Goal: Information Seeking & Learning: Learn about a topic

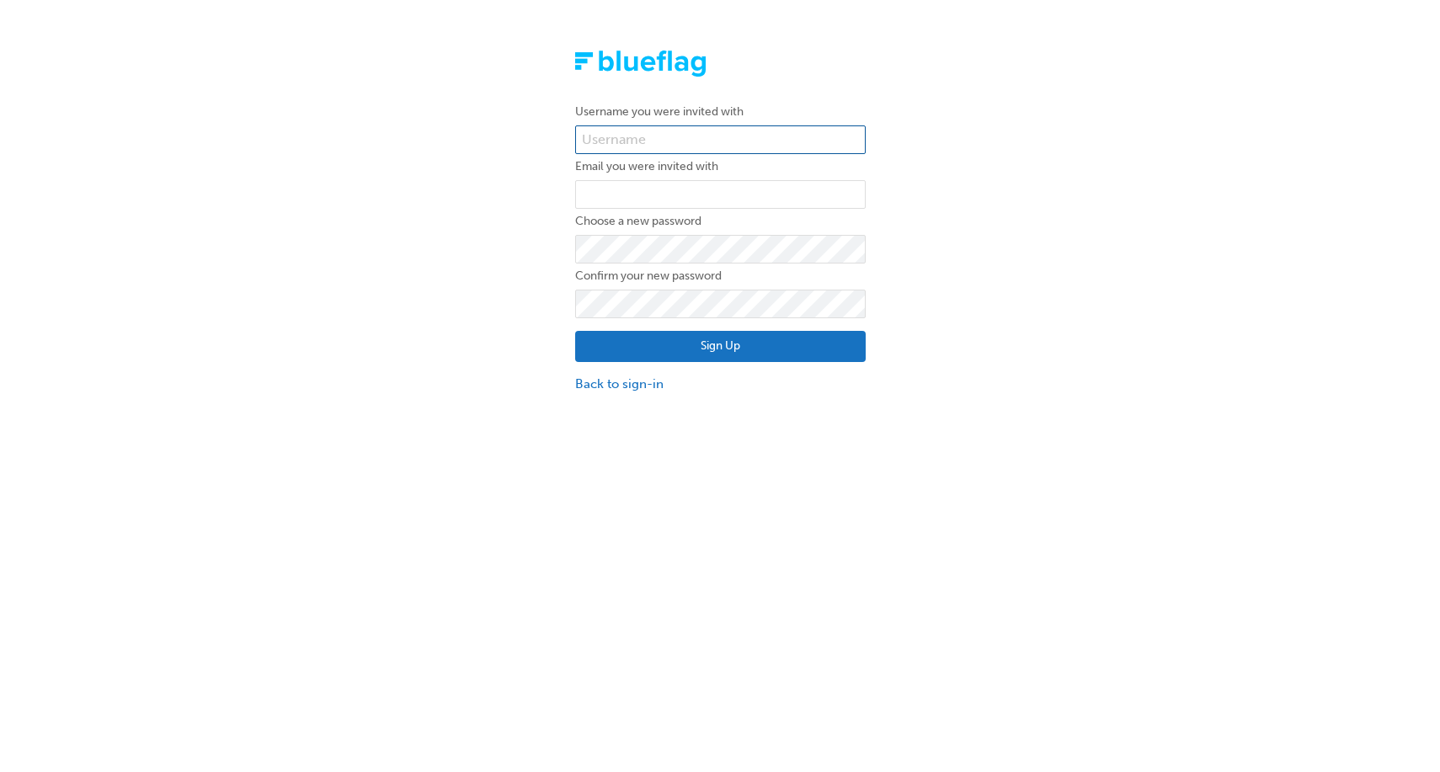
click at [644, 140] on input "text" at bounding box center [720, 139] width 291 height 29
paste input "bf.anthony.bescoby"
type input "bf.anthony.bescoby"
click at [632, 186] on input "email" at bounding box center [720, 194] width 291 height 29
type input "anthony.bescoby@blueflag.com.au"
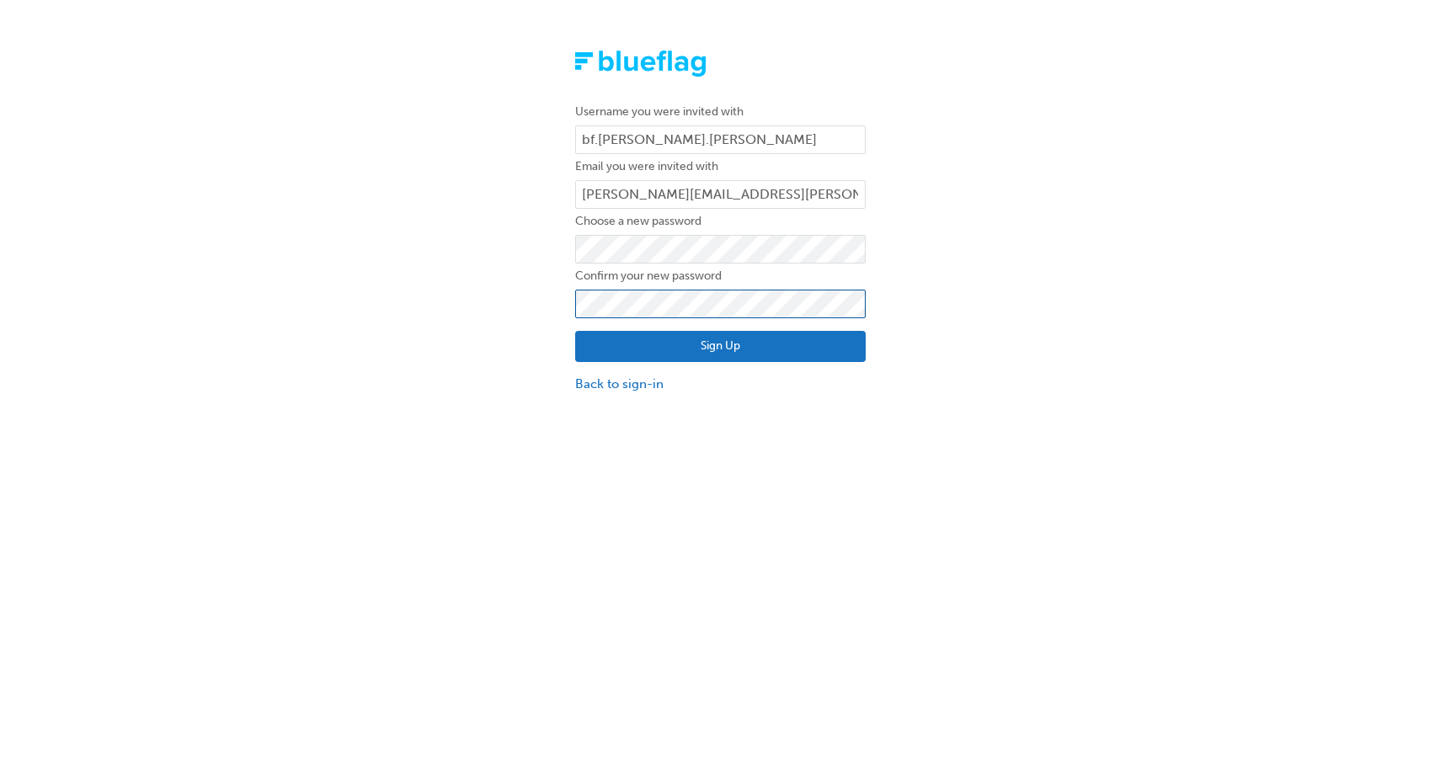
click button "Sign Up" at bounding box center [720, 347] width 291 height 32
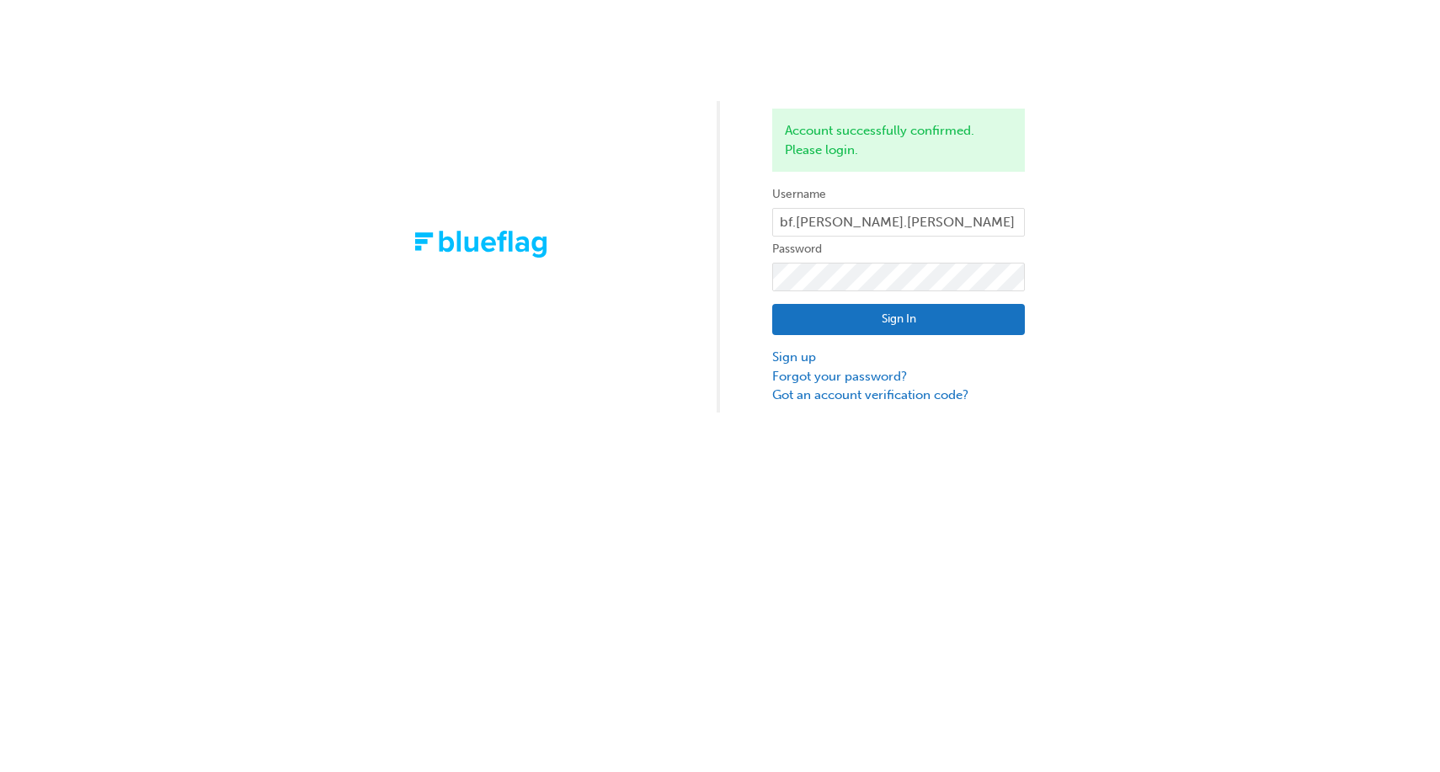
click at [827, 312] on button "Sign In" at bounding box center [898, 320] width 253 height 32
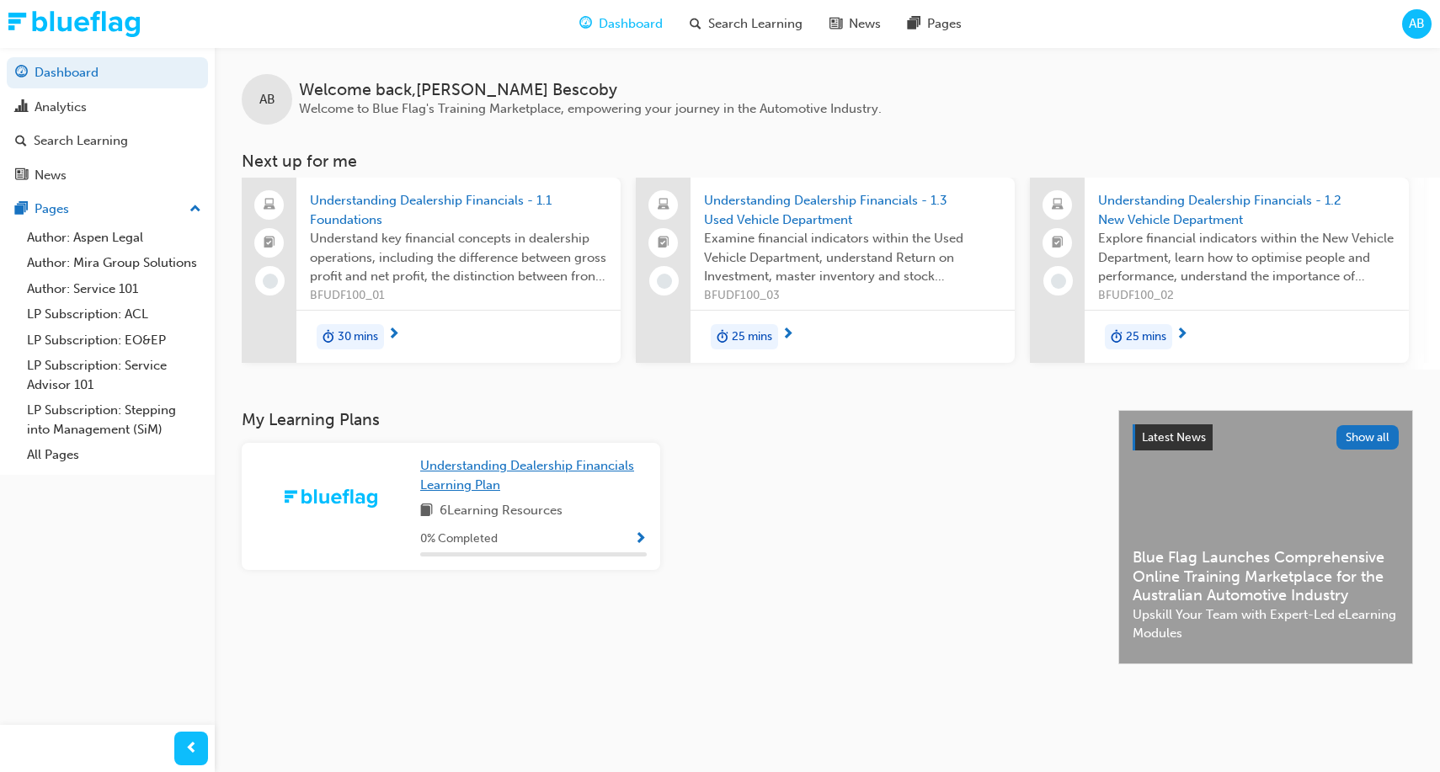
click at [511, 488] on link "Understanding Dealership Financials Learning Plan" at bounding box center [533, 475] width 227 height 38
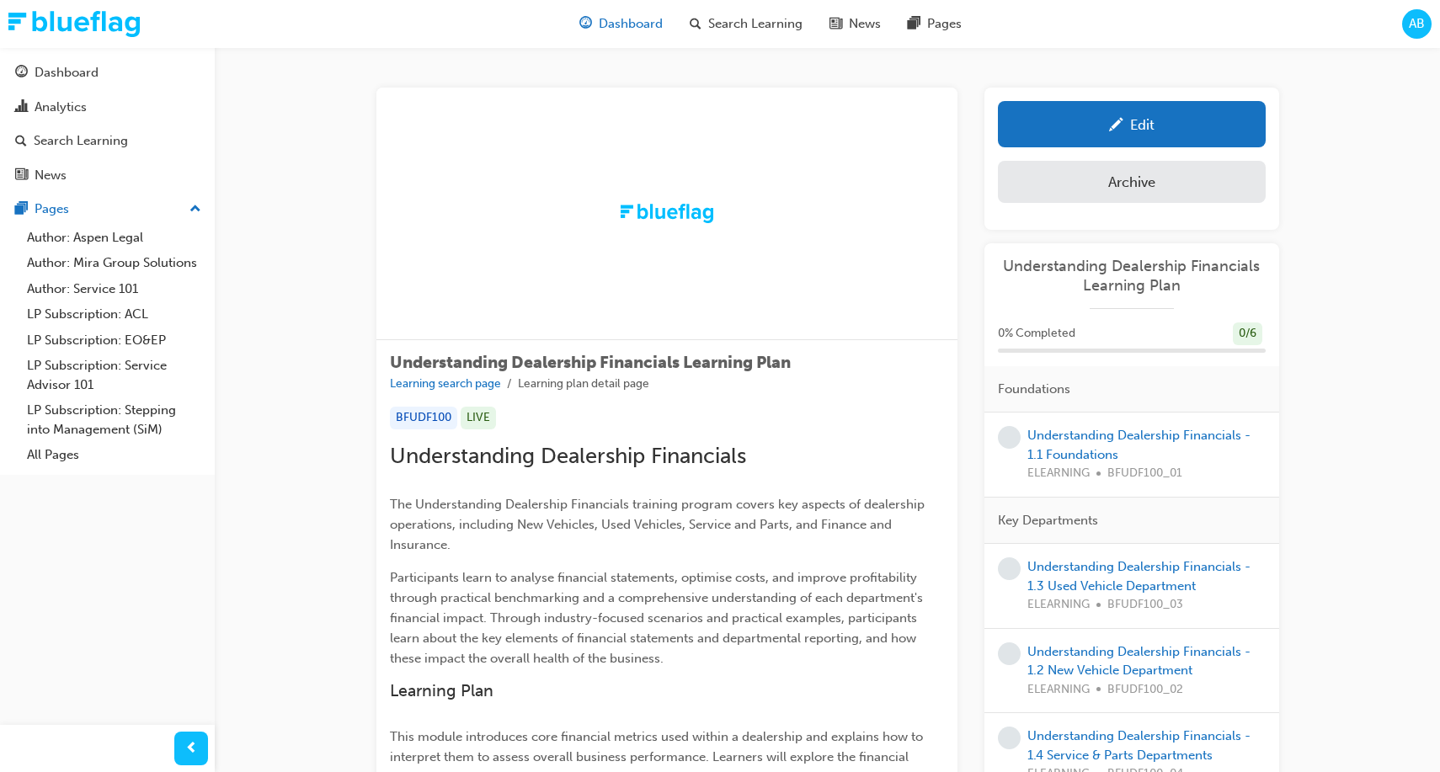
click at [578, 16] on div "Dashboard" at bounding box center [621, 24] width 110 height 35
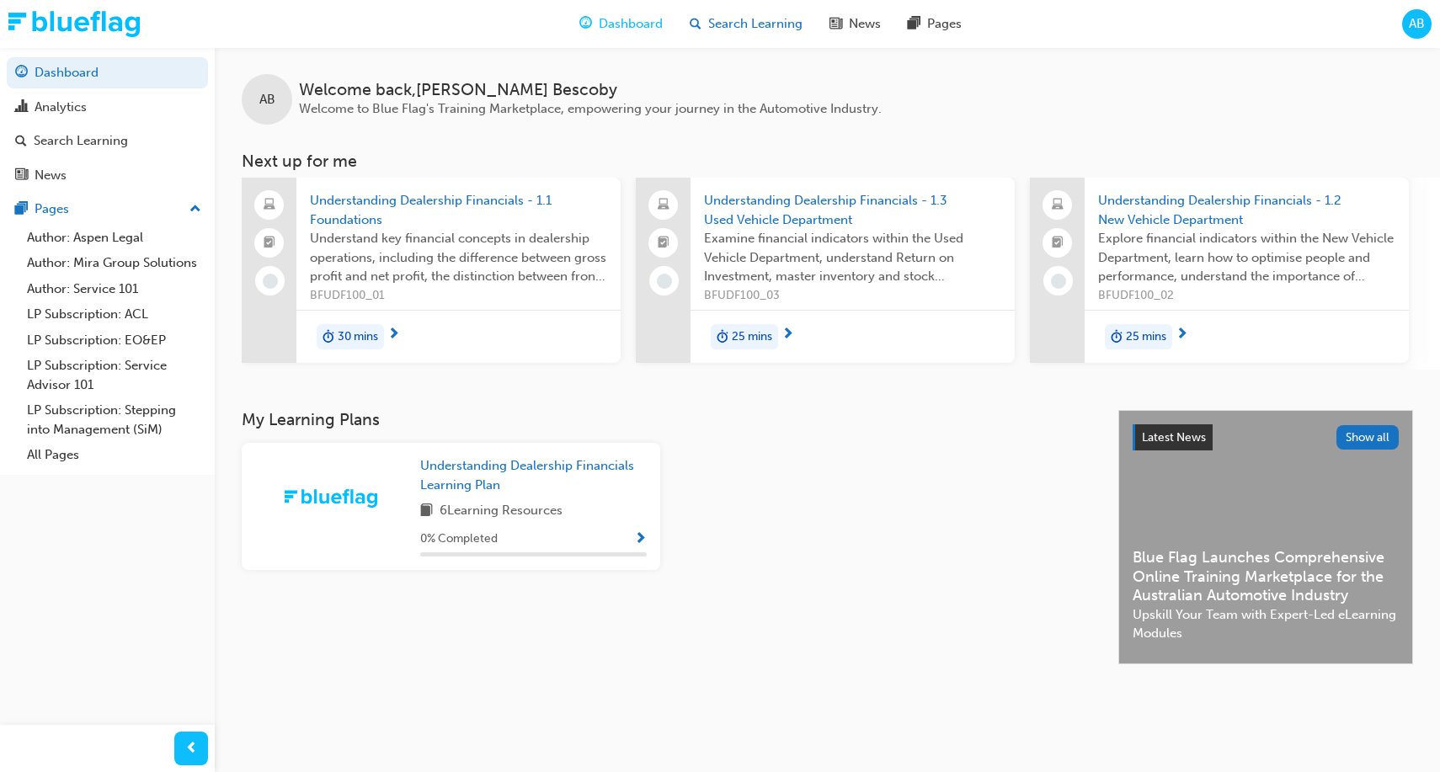
click at [740, 13] on div "Search Learning" at bounding box center [746, 24] width 140 height 35
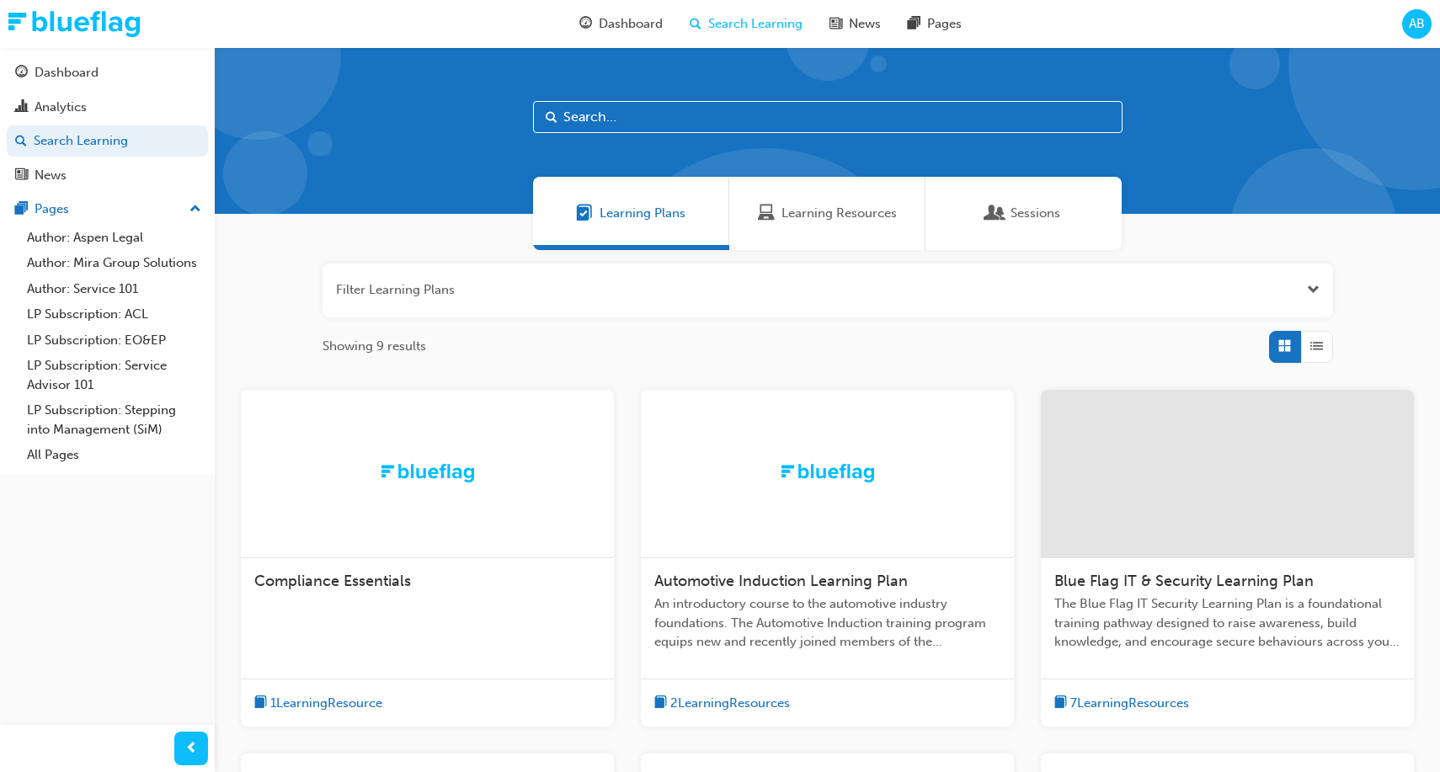
click at [629, 120] on input "text" at bounding box center [827, 117] width 589 height 32
click at [750, 580] on span "Automotive Induction Learning Plan" at bounding box center [780, 581] width 253 height 19
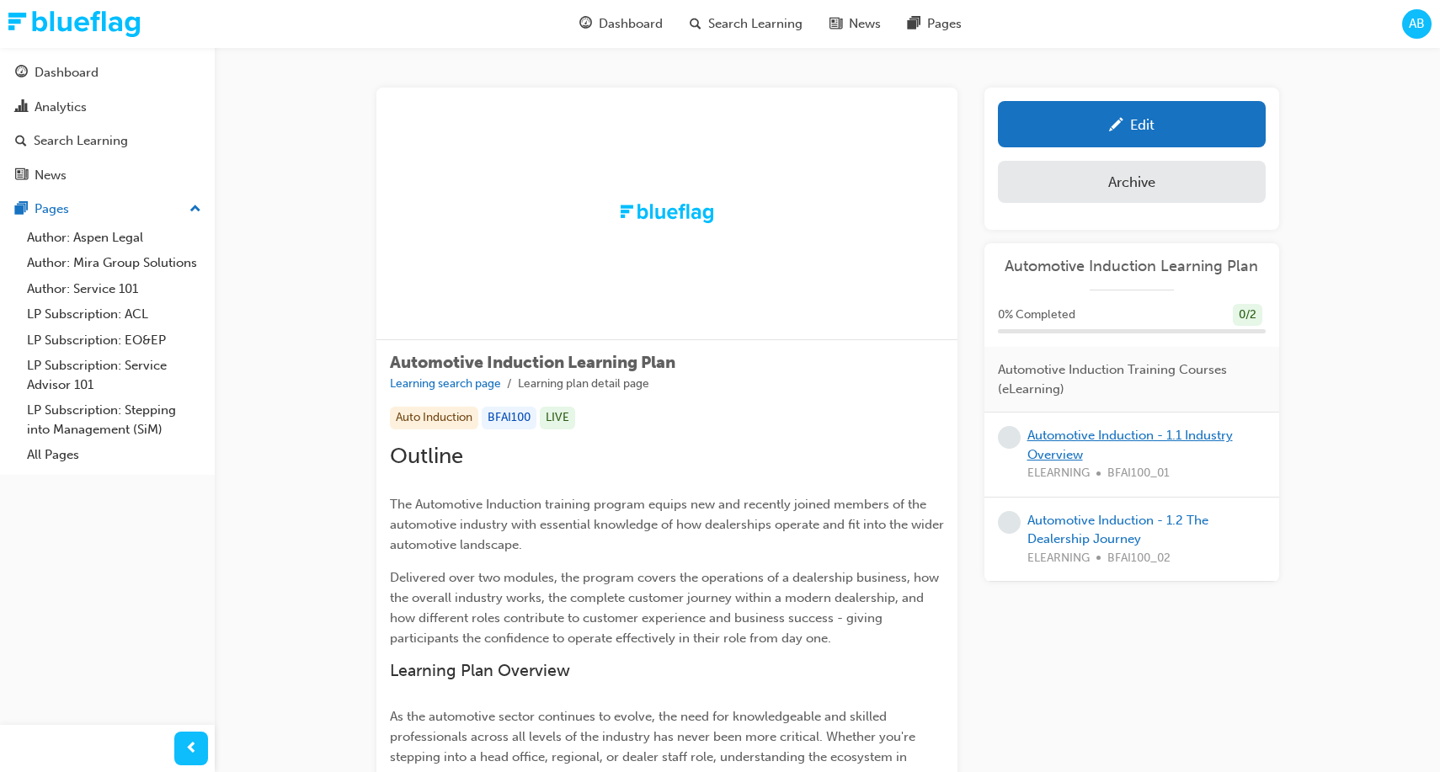
click at [1134, 440] on link "Automotive Induction - 1.1 Industry Overview" at bounding box center [1129, 445] width 205 height 35
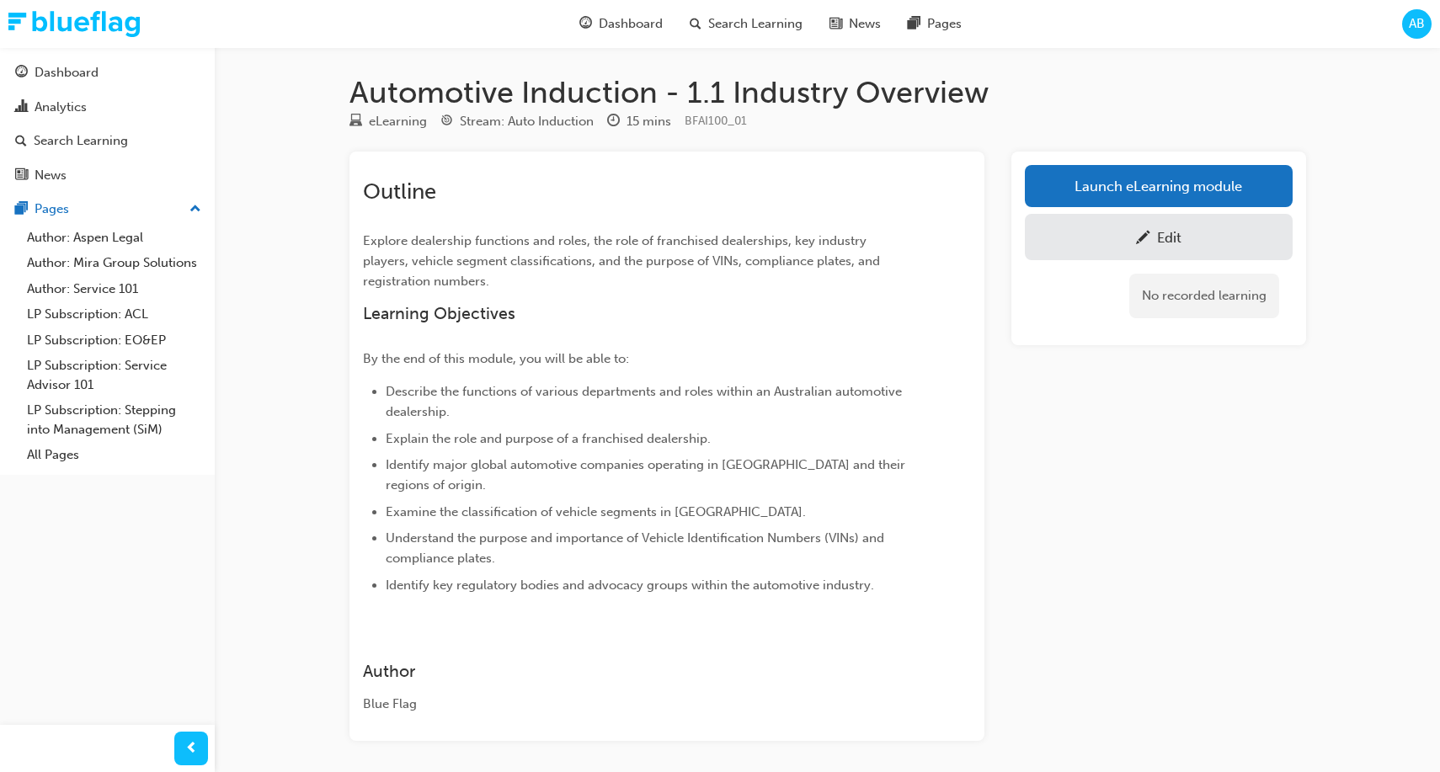
scroll to position [23, 0]
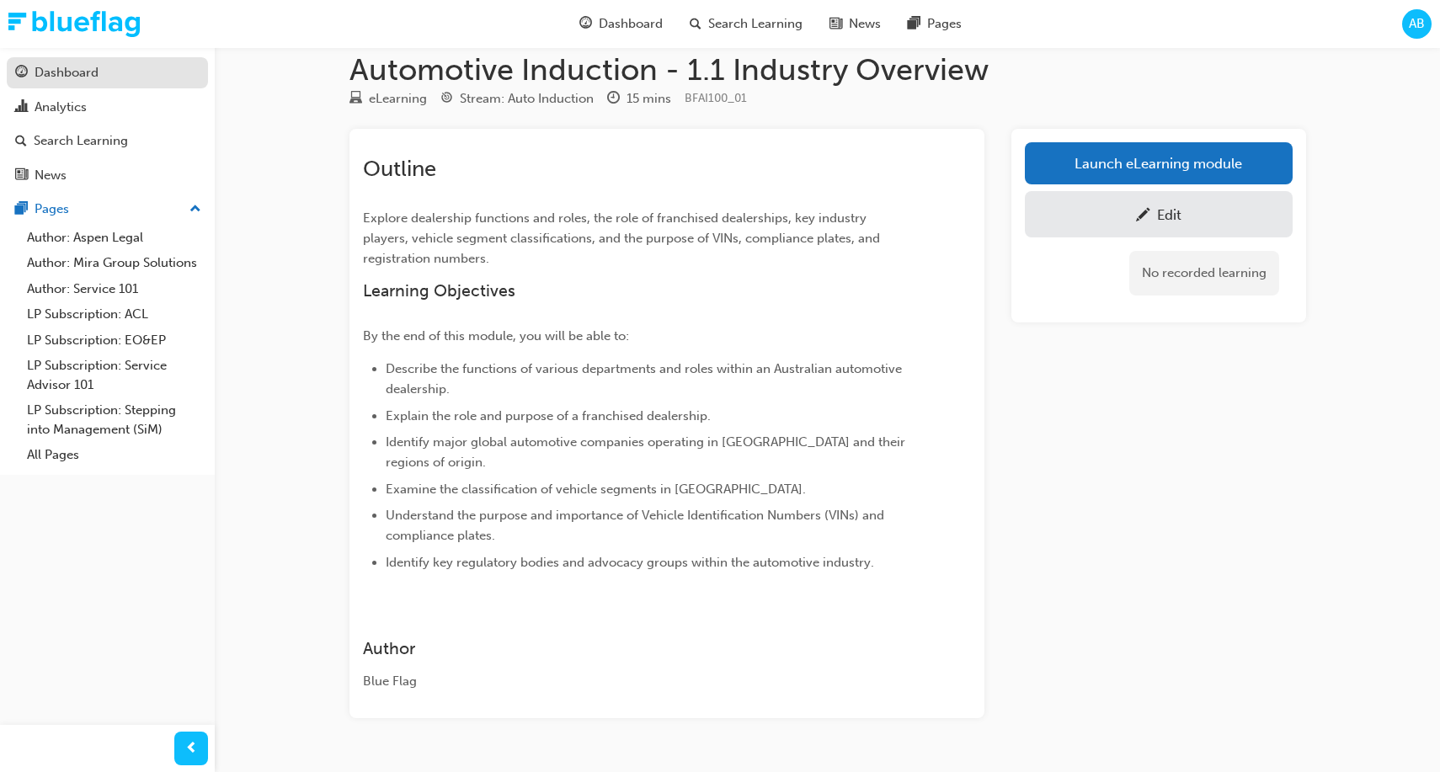
click at [120, 68] on div "Dashboard" at bounding box center [107, 72] width 184 height 21
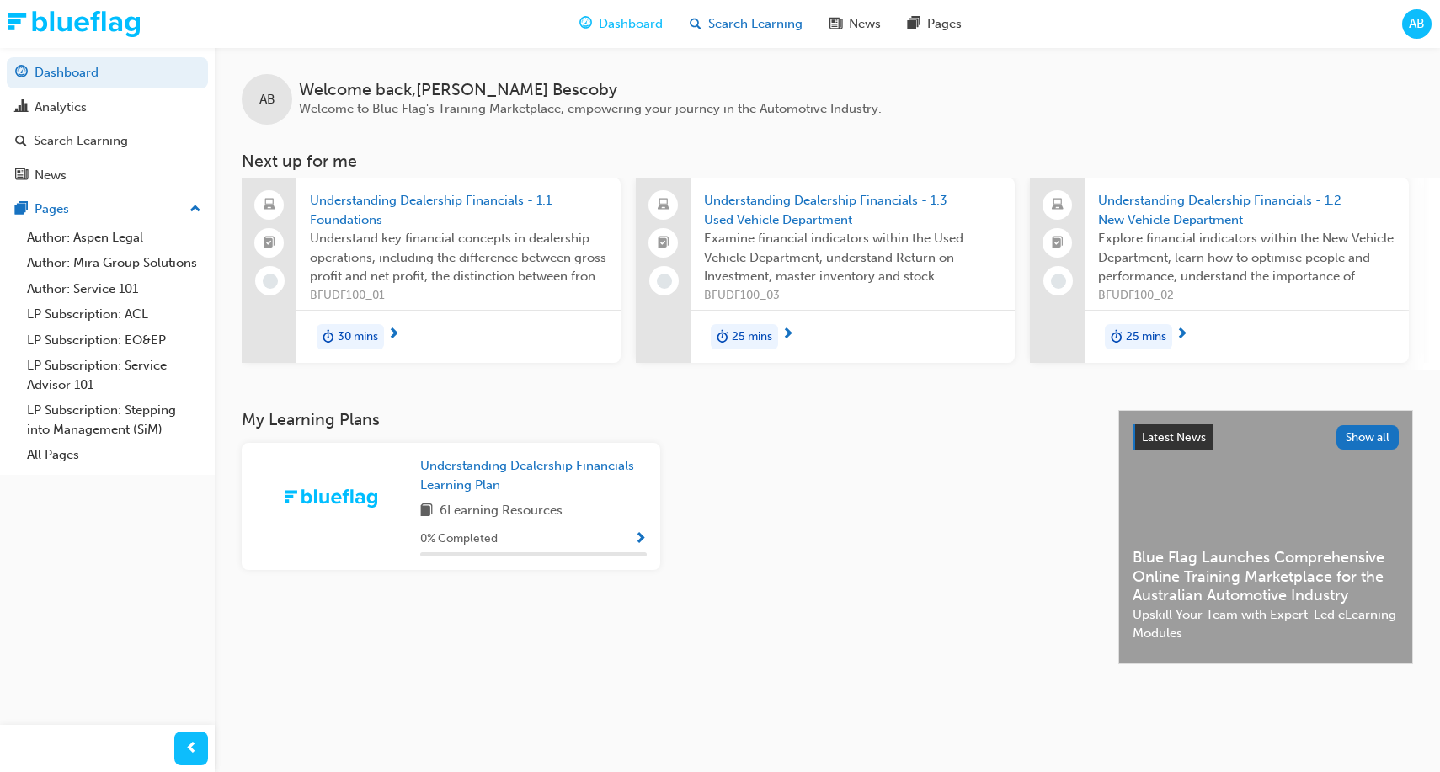
click at [705, 18] on div "Search Learning" at bounding box center [746, 24] width 140 height 35
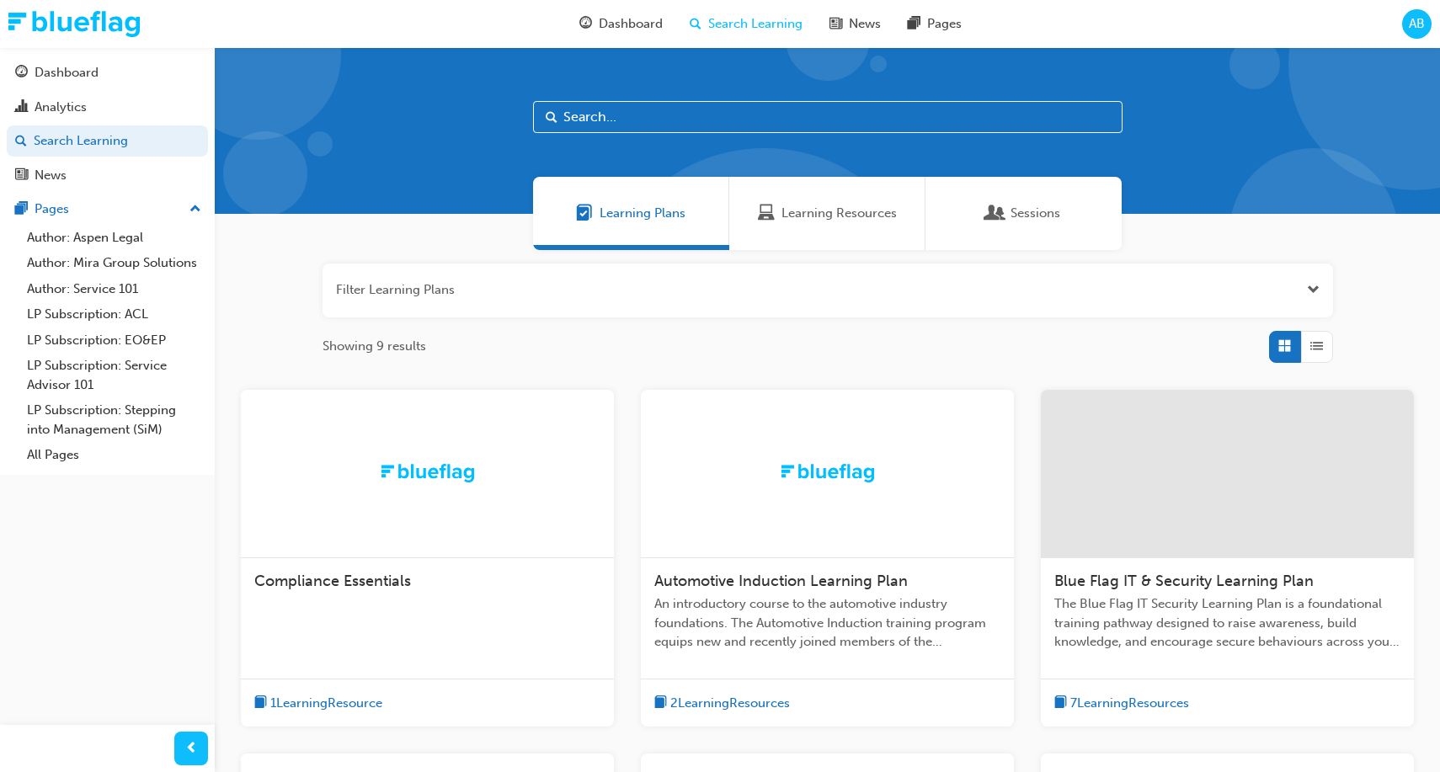
click at [787, 570] on div "Automotive Induction Learning Plan An introductory course to the automotive ind…" at bounding box center [827, 618] width 373 height 120
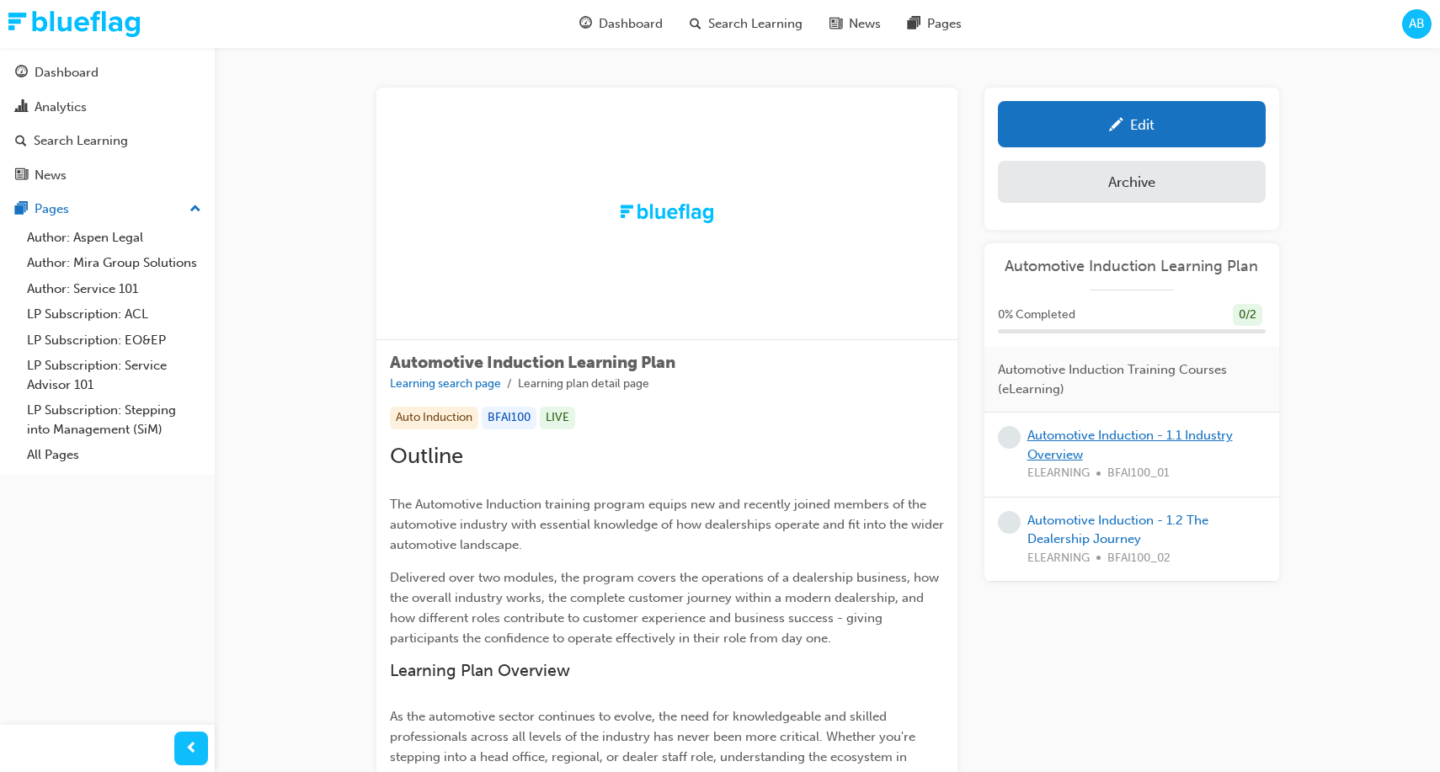
click at [1080, 439] on link "Automotive Induction - 1.1 Industry Overview" at bounding box center [1129, 445] width 205 height 35
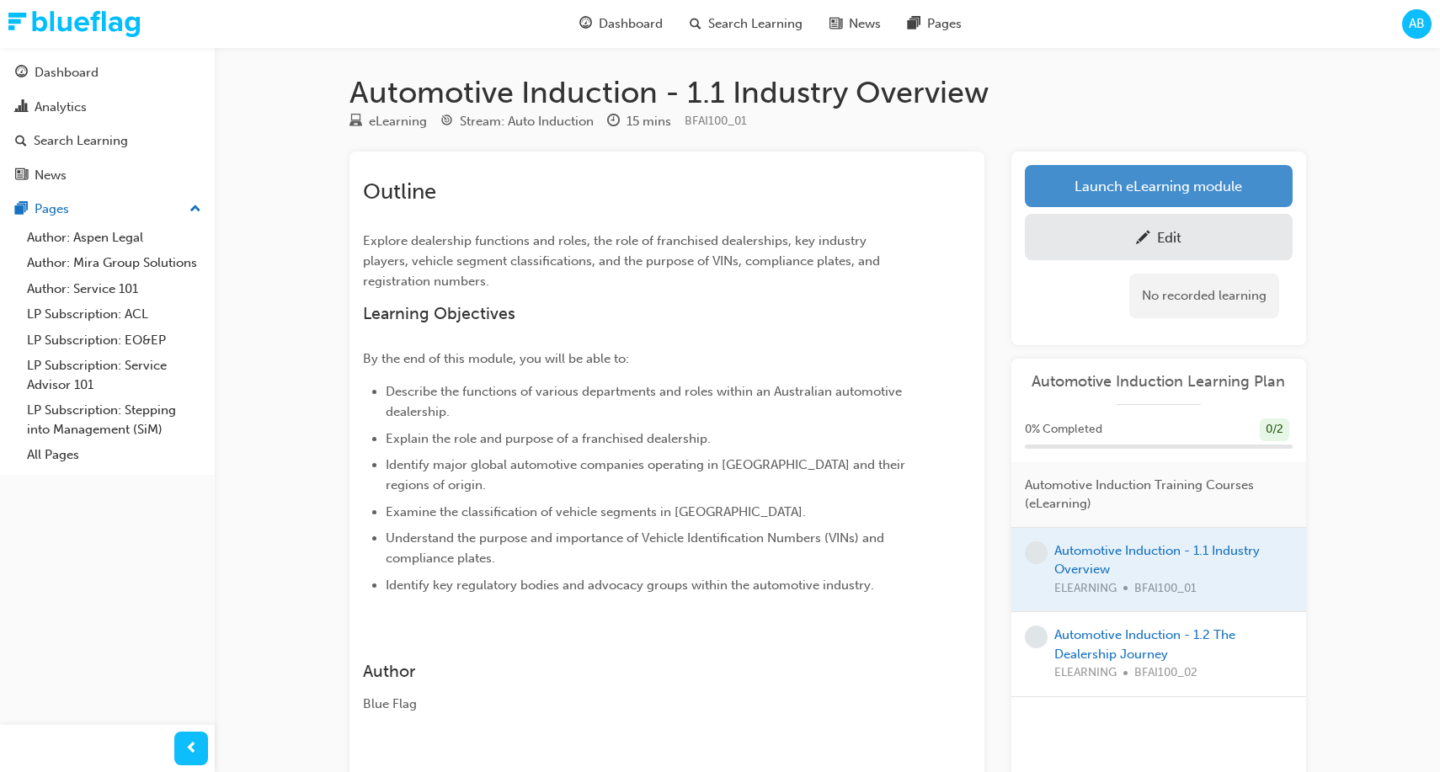
click at [1053, 179] on link "Launch eLearning module" at bounding box center [1159, 186] width 268 height 42
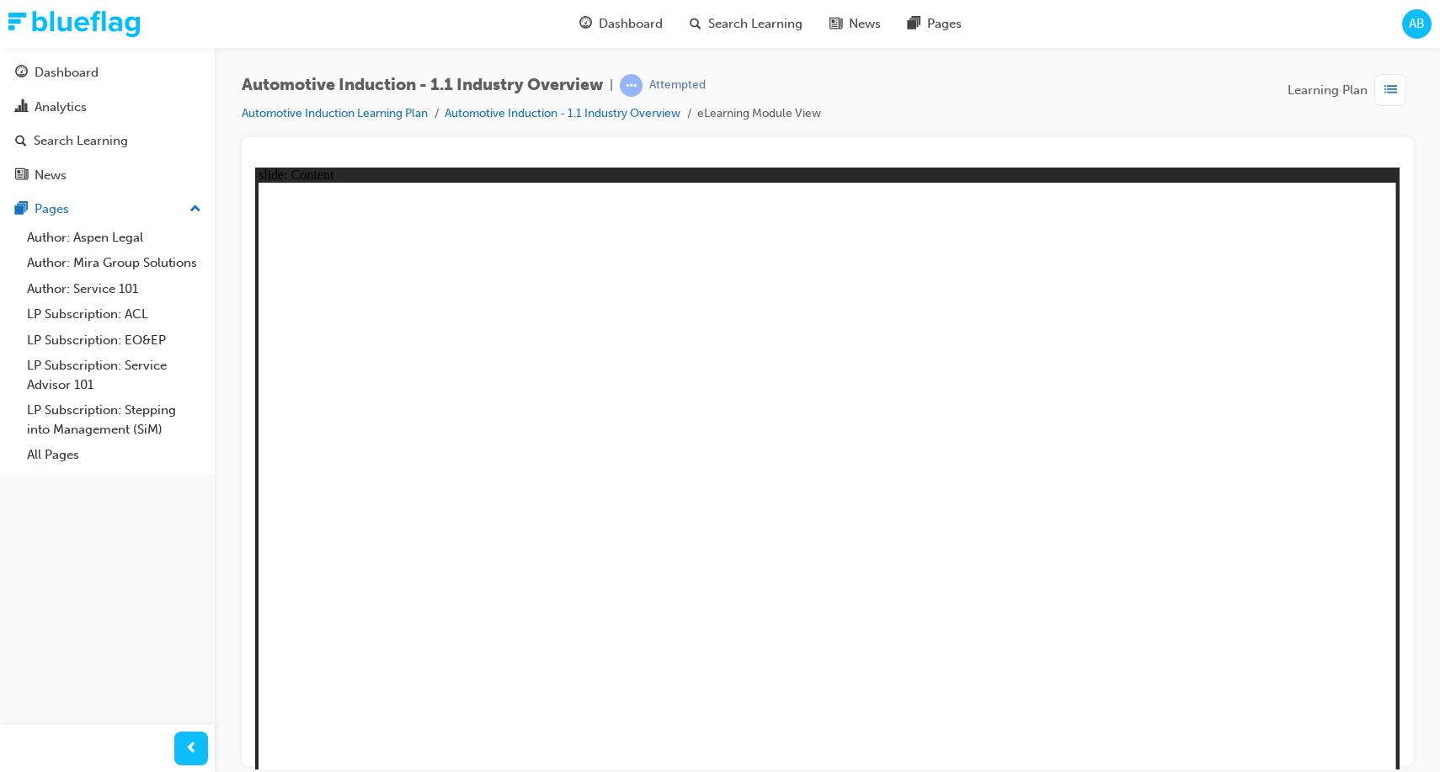
drag, startPoint x: 1316, startPoint y: 262, endPoint x: 1338, endPoint y: 262, distance: 21.9
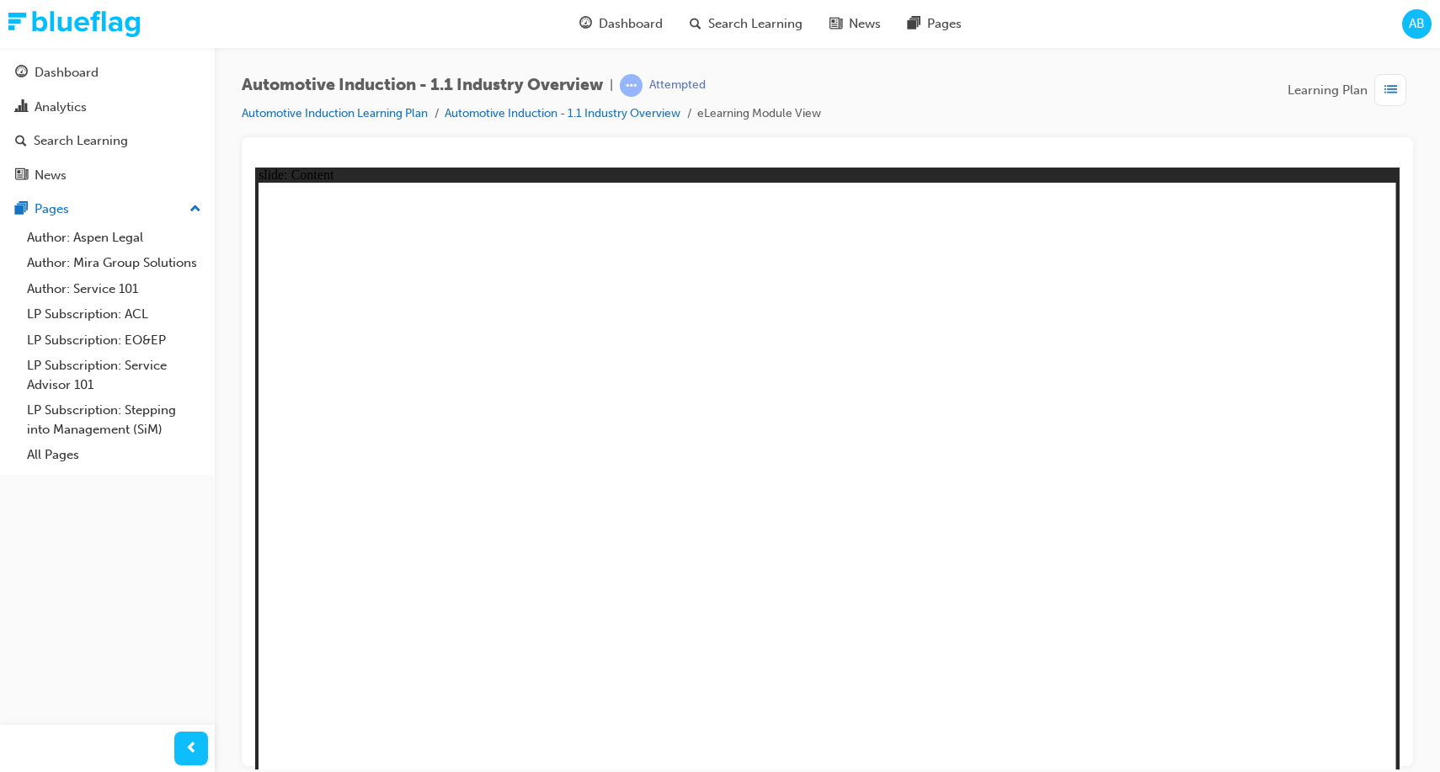
drag, startPoint x: 1379, startPoint y: 738, endPoint x: 1366, endPoint y: 738, distance: 13.5
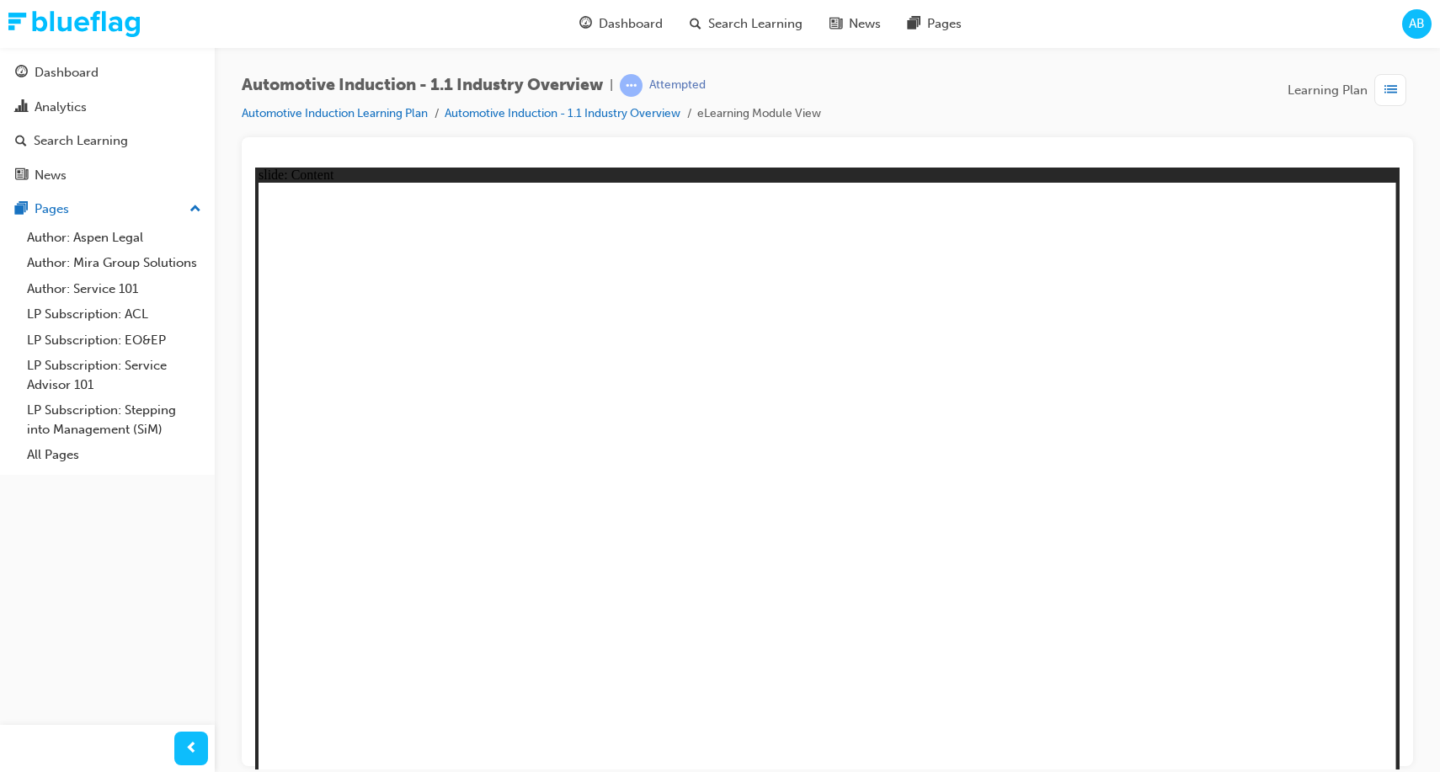
checkbox input "true"
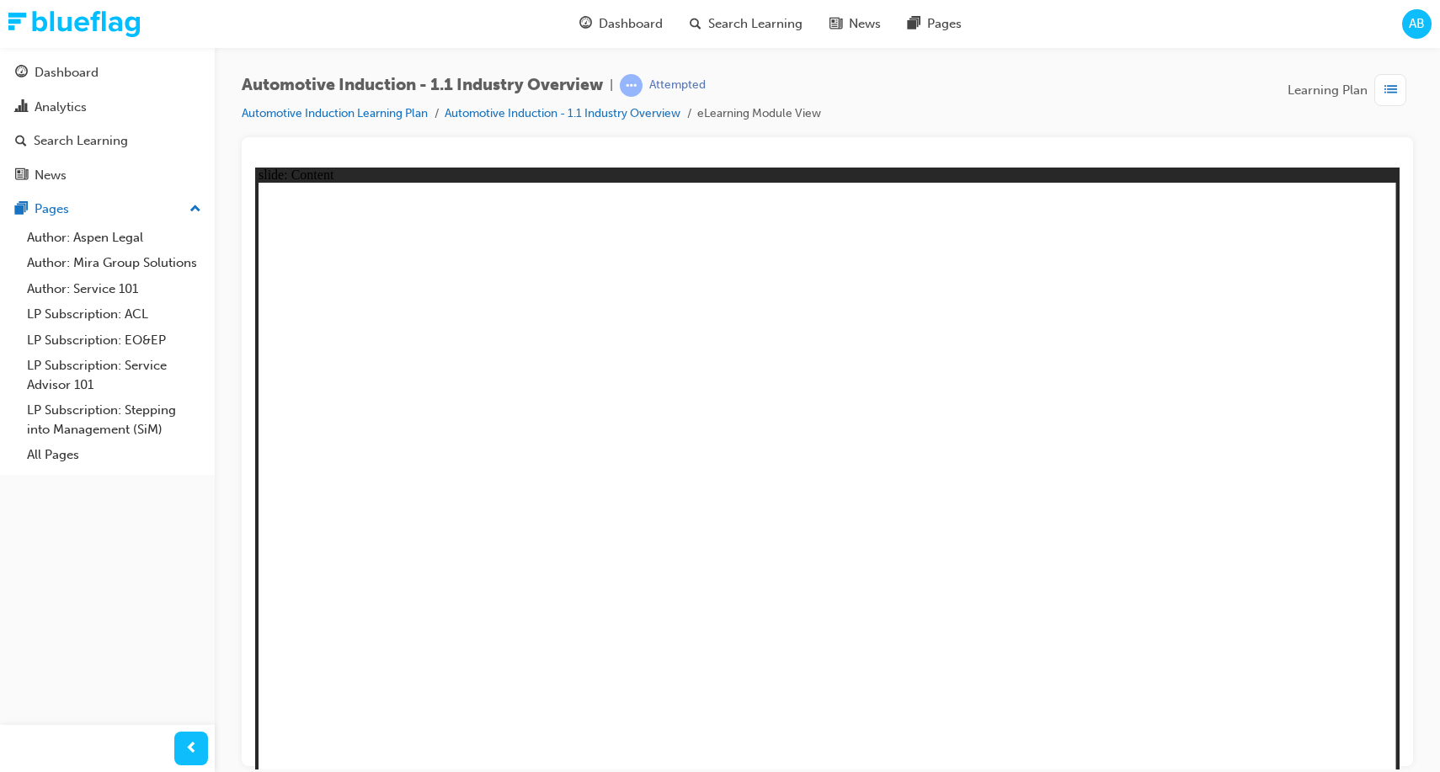
checkbox input "true"
type input "V"
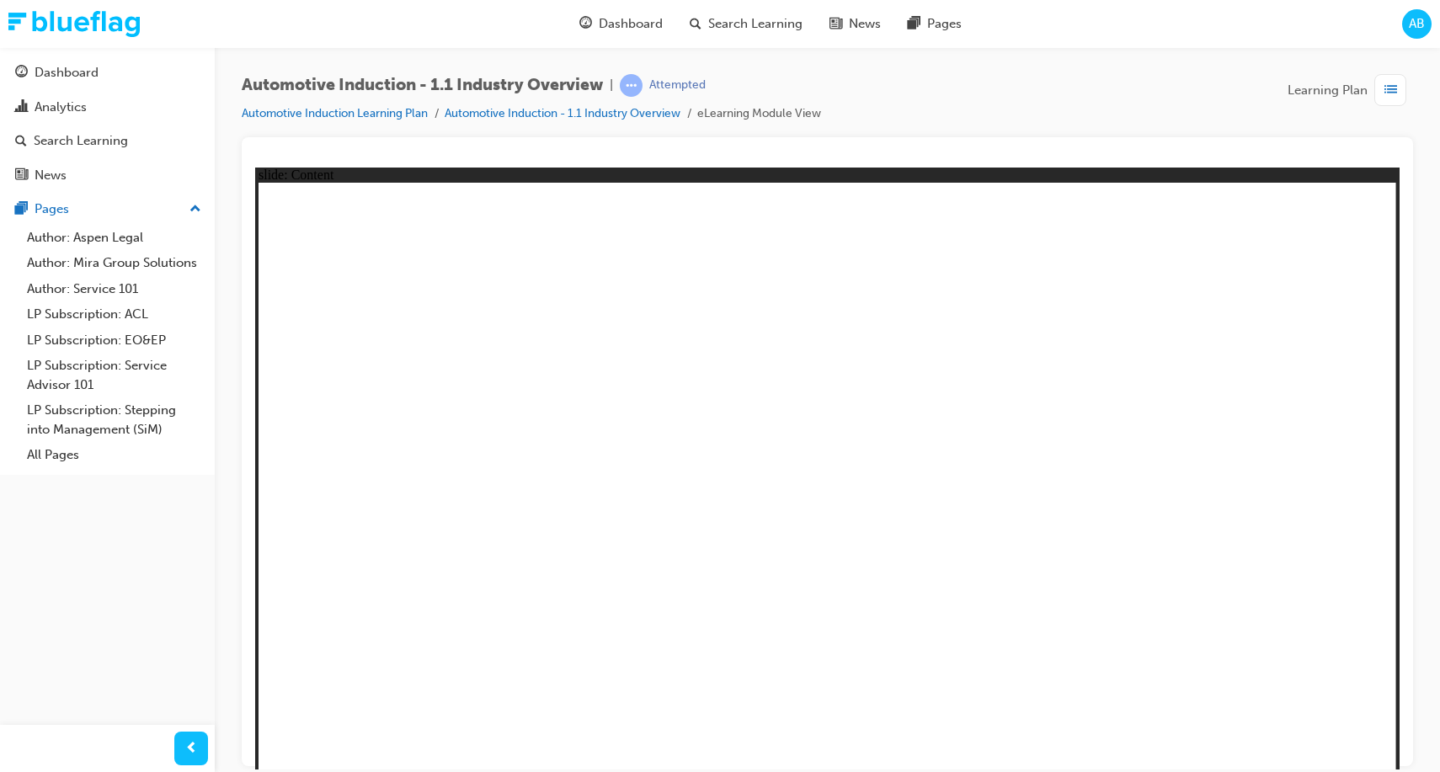
type input "V"
type input "Vo"
type input "Vol"
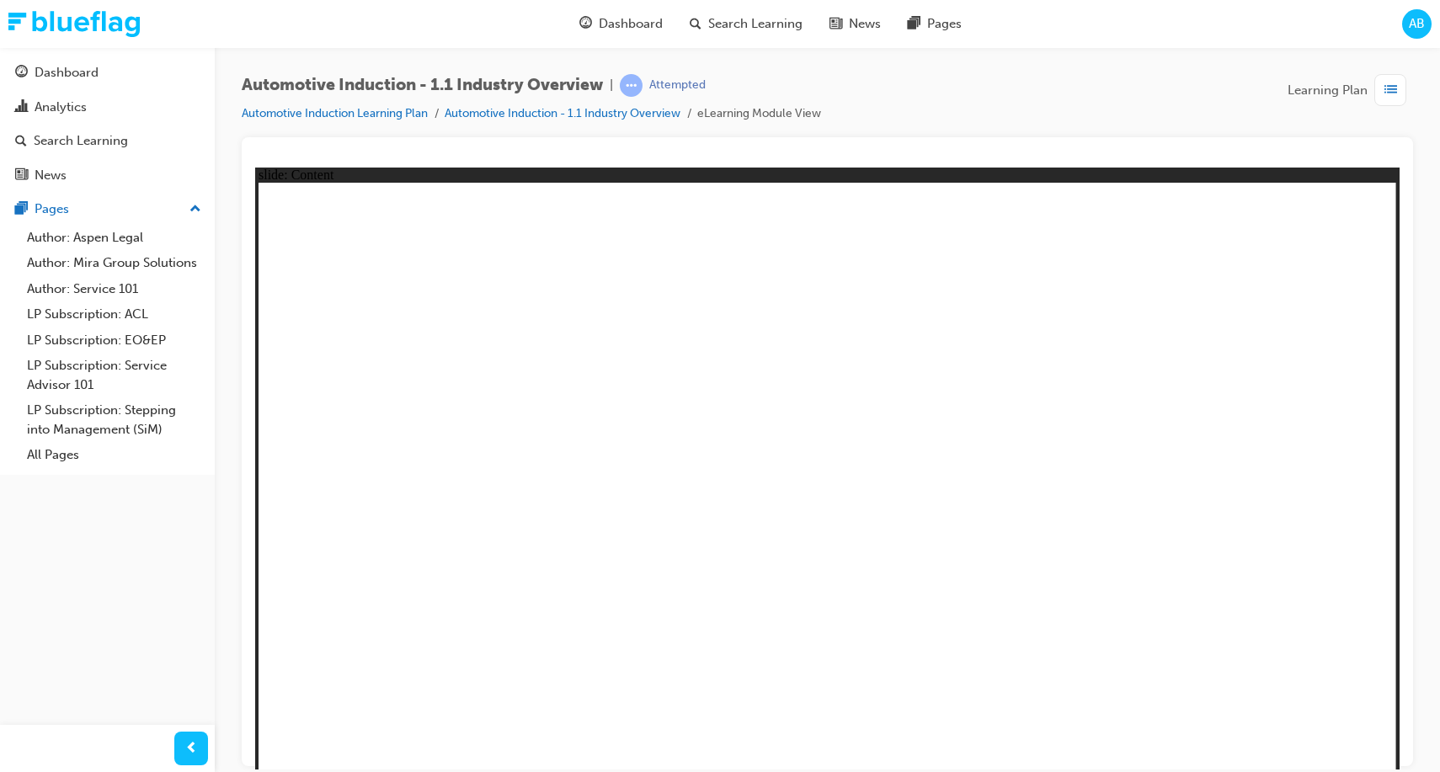
type input "[PERSON_NAME]"
type input "Volks"
type input "Volksw"
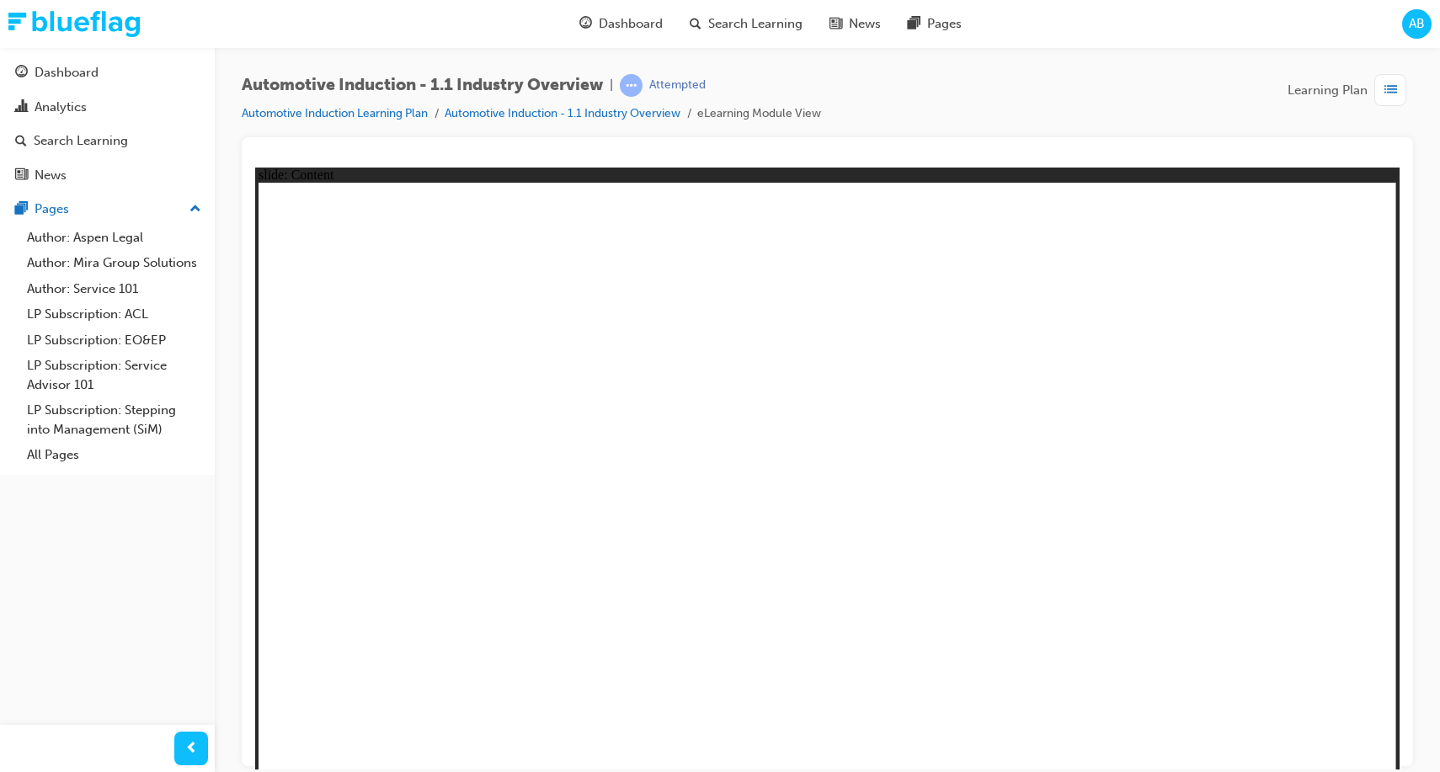
type input "Volksw"
type input "Volkswa"
type input "Volkswag"
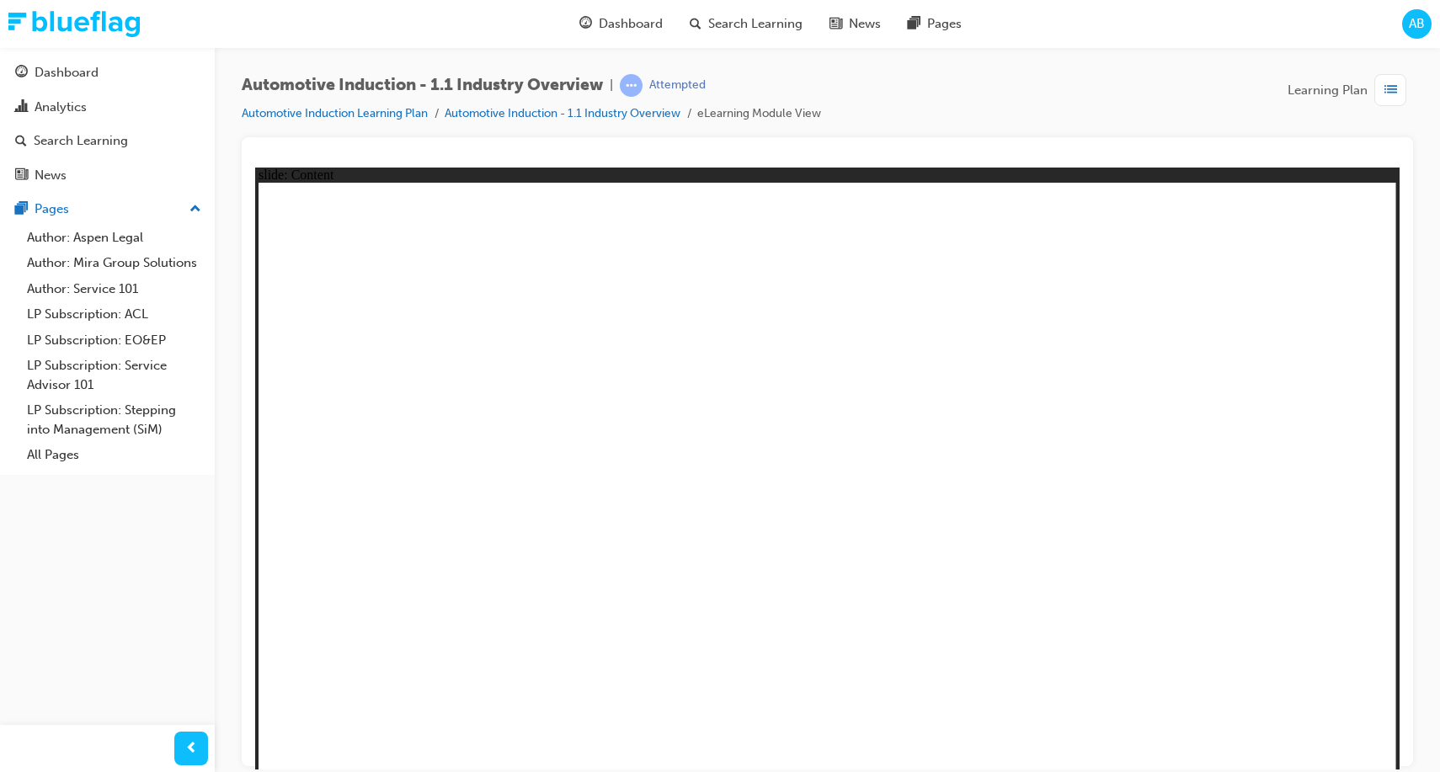
type input "Volkswage"
type input "Volkswagen"
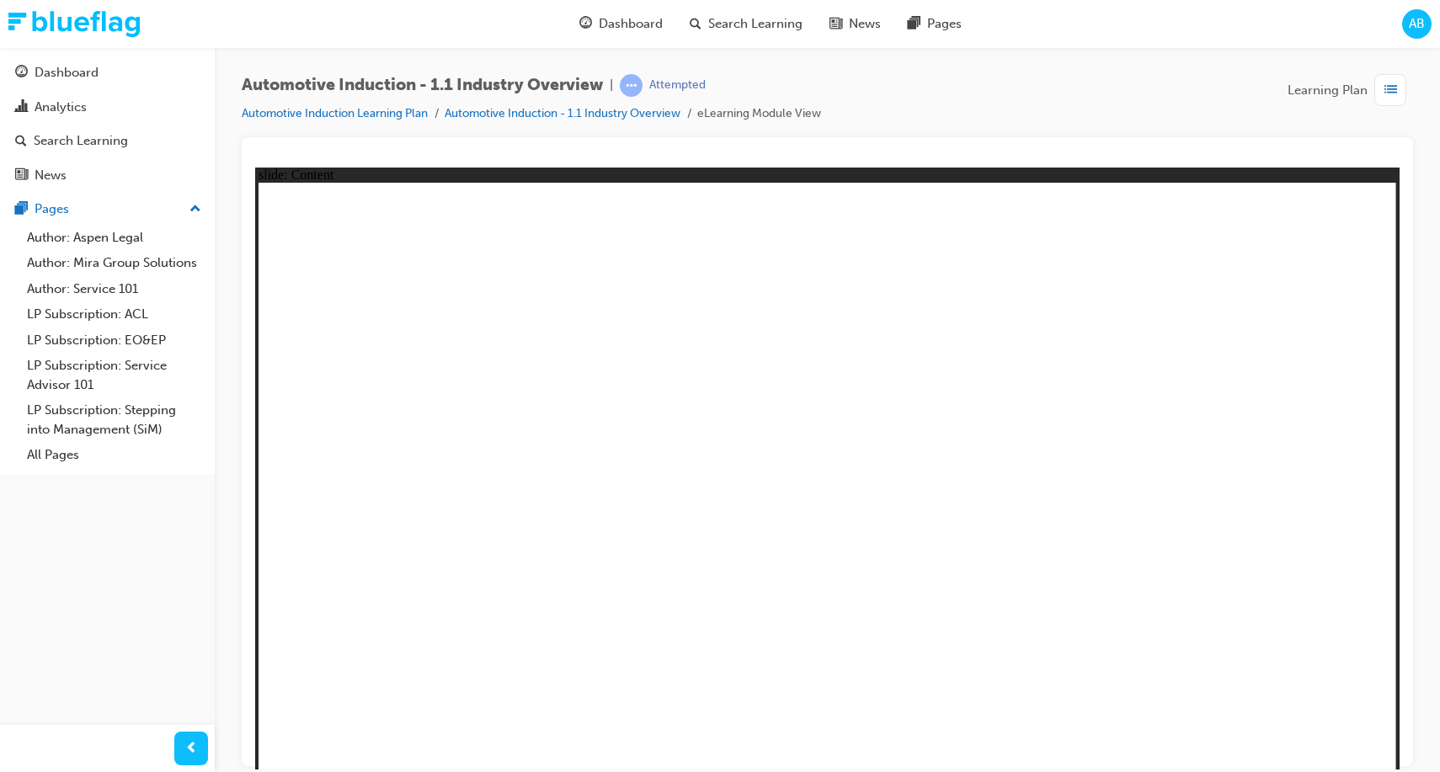
type input "Volkswagen"
type input "Volkswagen G"
type input "Volkswagen Go"
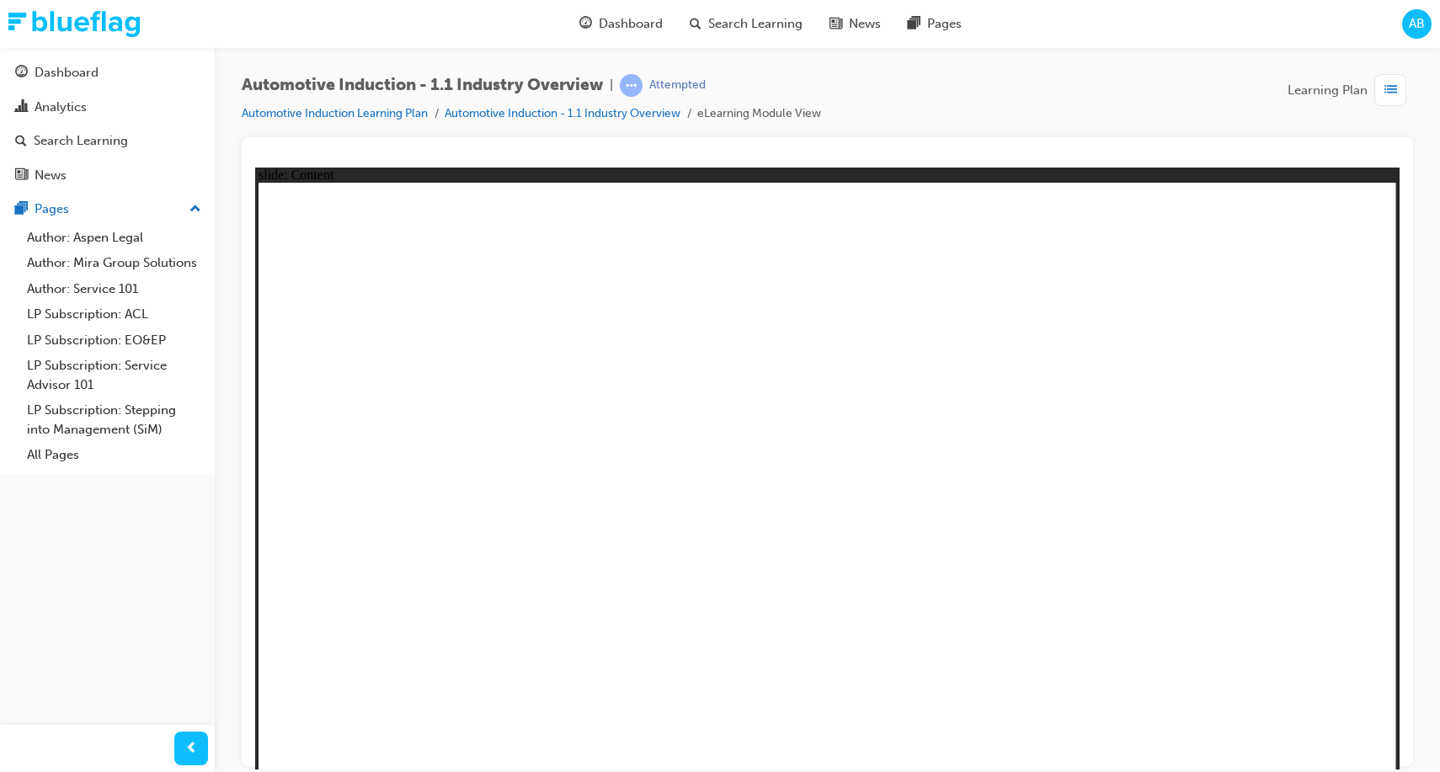
type input "Volkswagen Gol"
type input "Volkswagen Gold"
type input "Volkswagen Gold,"
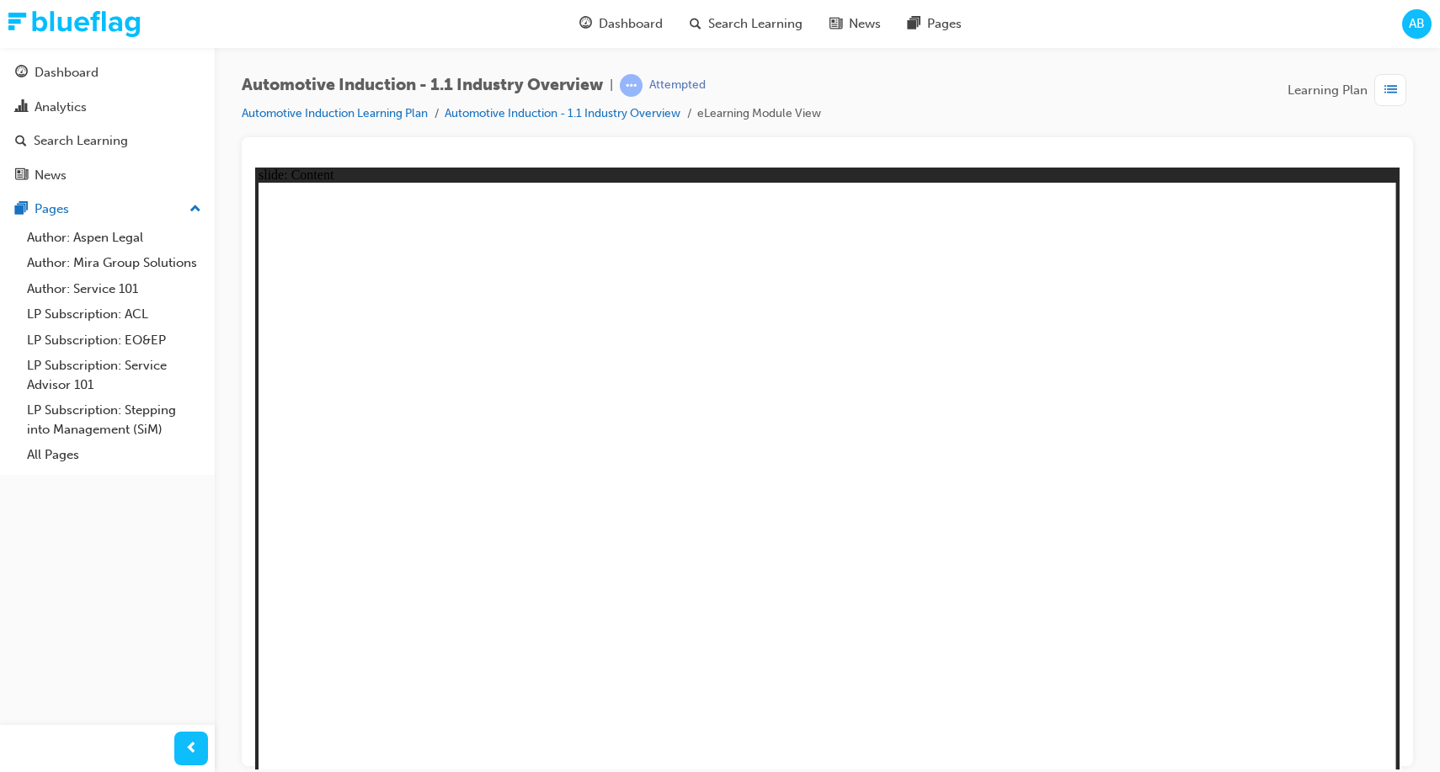
type input "Volkswagen Gold,"
type input "Volkswagen Gold"
type input "Volkswagen Gol"
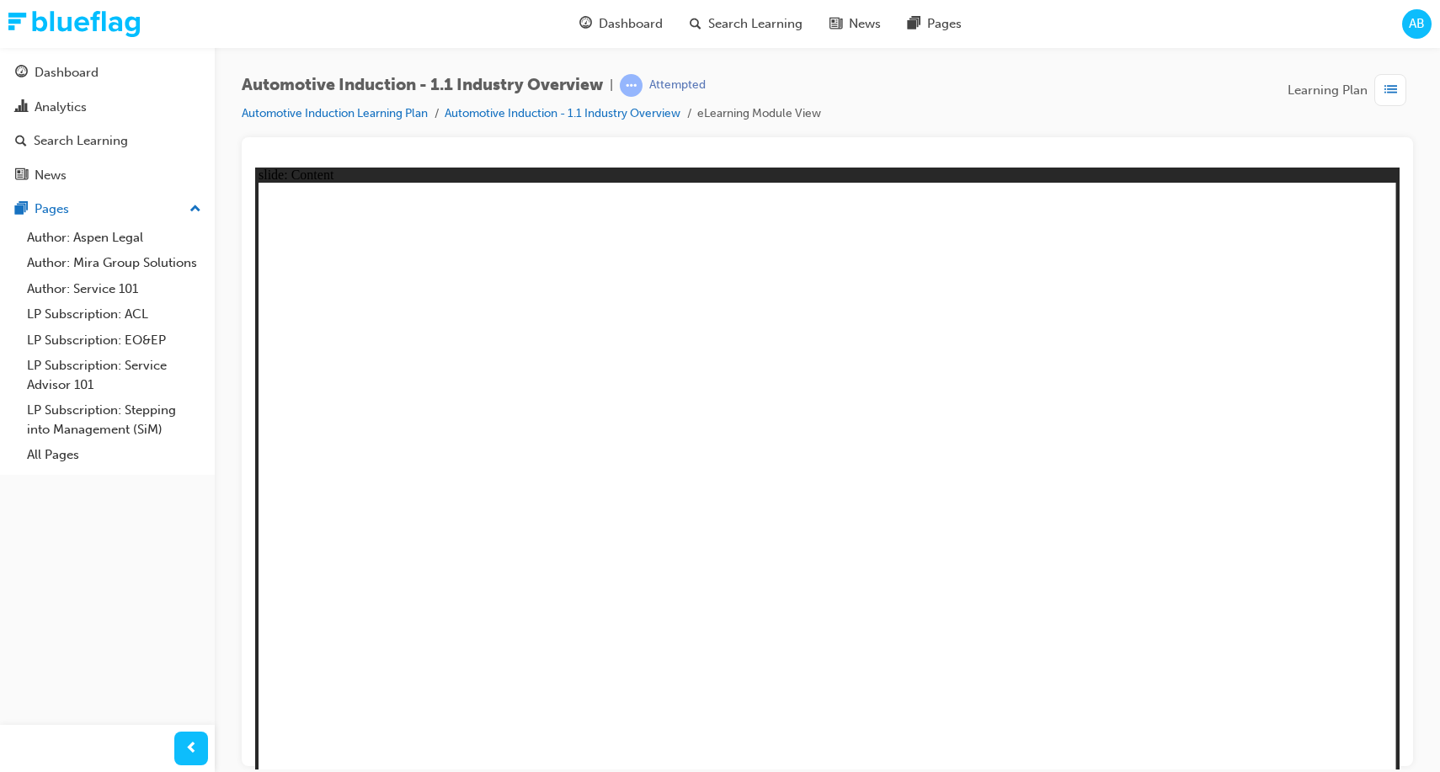
type input "Volkswagen Golf"
type input "Volkswagen Golf,"
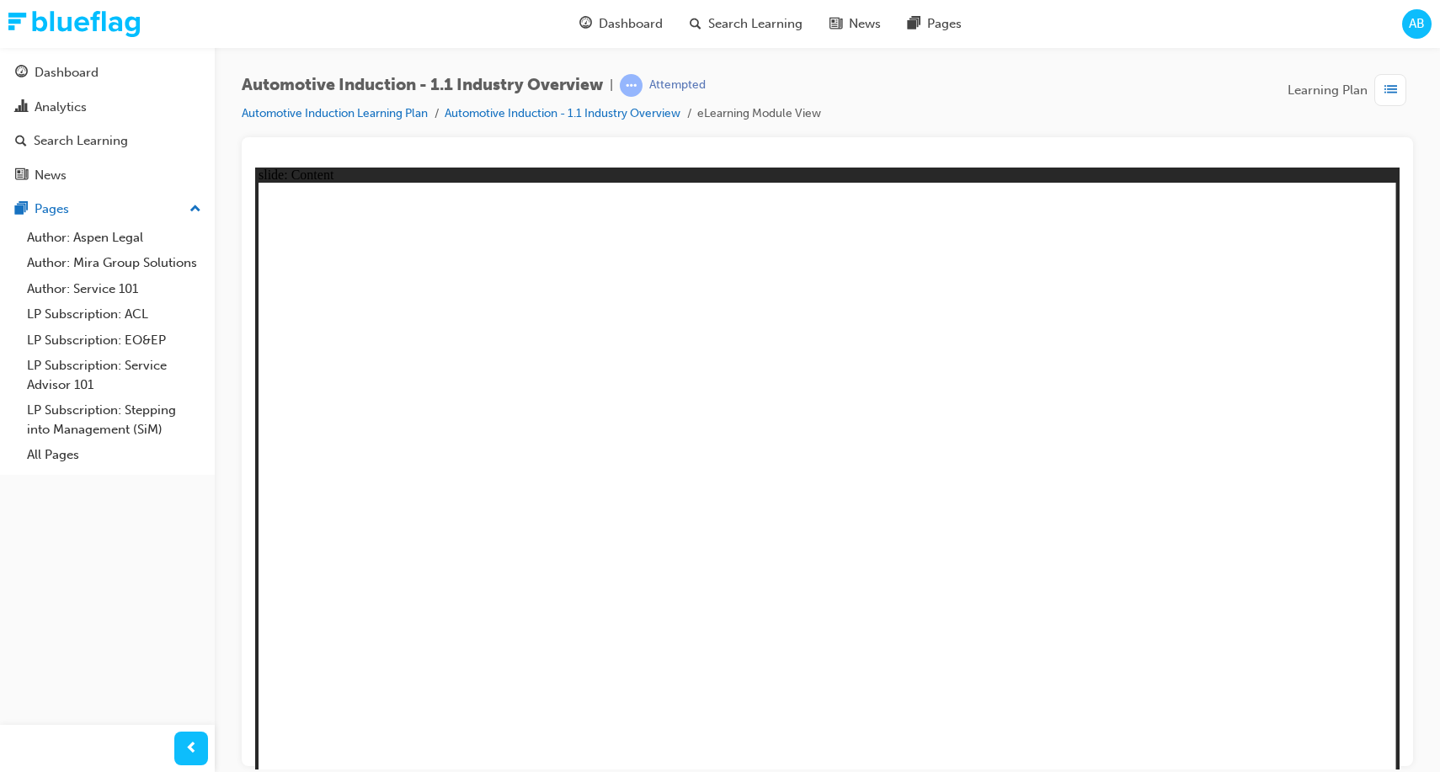
type input "Volkswagen Golf,"
type input "Volkswagen Golf, P"
type input "Volkswagen Golf, [GEOGRAPHIC_DATA]"
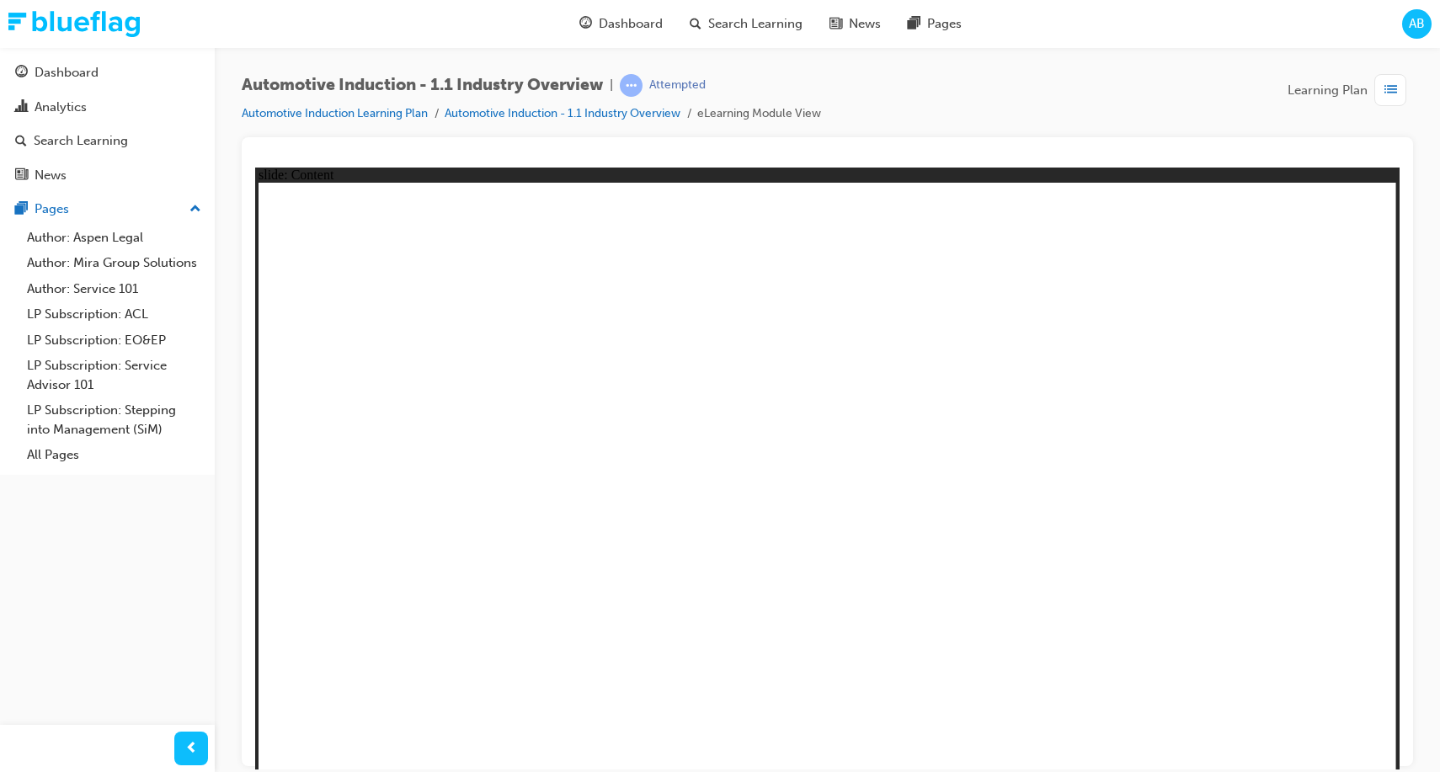
type input "Volkswagen Golf, Pas"
type input "Volkswagen Golf, Pass"
type input "Volkswagen Golf, Passe"
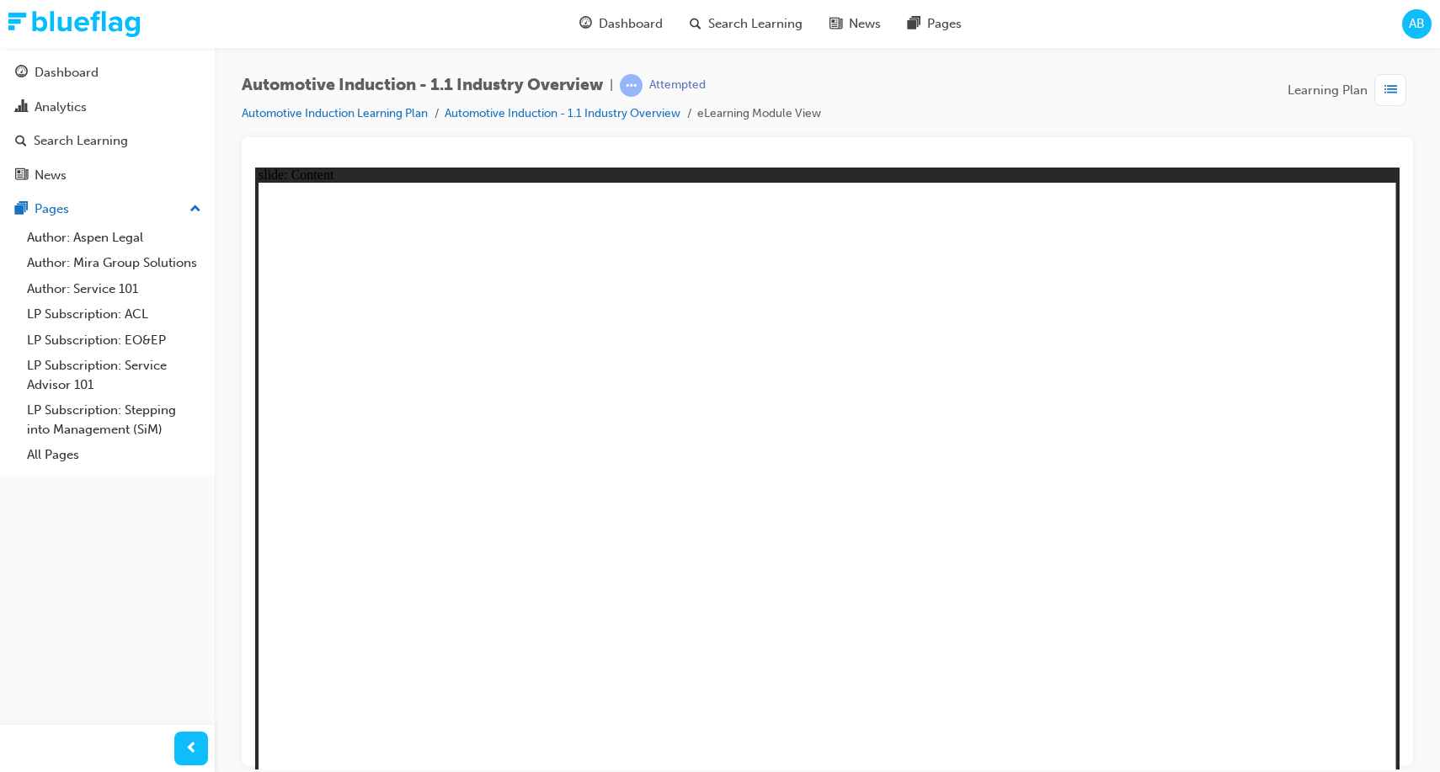
type input "Volkswagen Golf, Passe"
type input "Volkswagen Golf, Passen"
type input "Volkswagen Golf, Passeng"
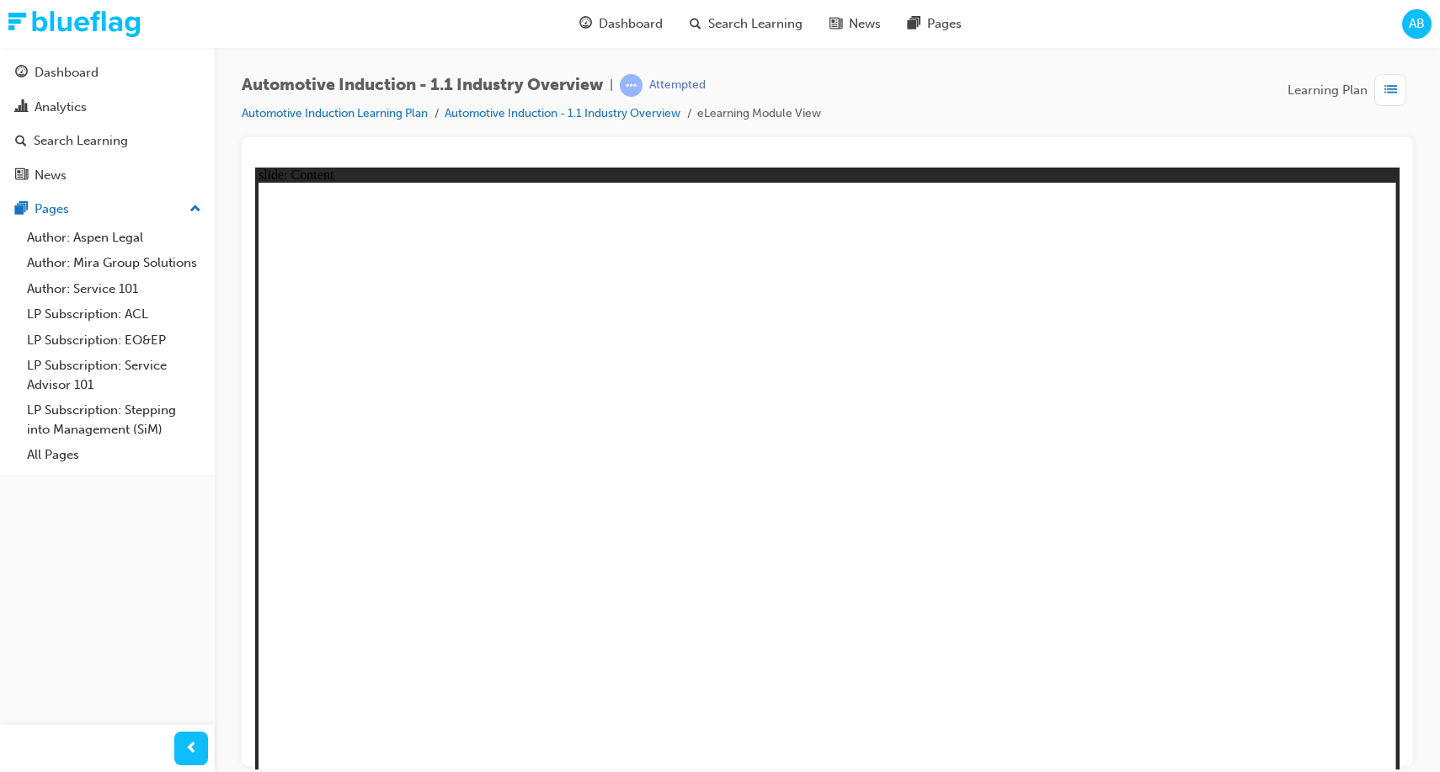
type input "Volkswagen Golf, Passenge"
type input "Volkswagen Golf, Passenger"
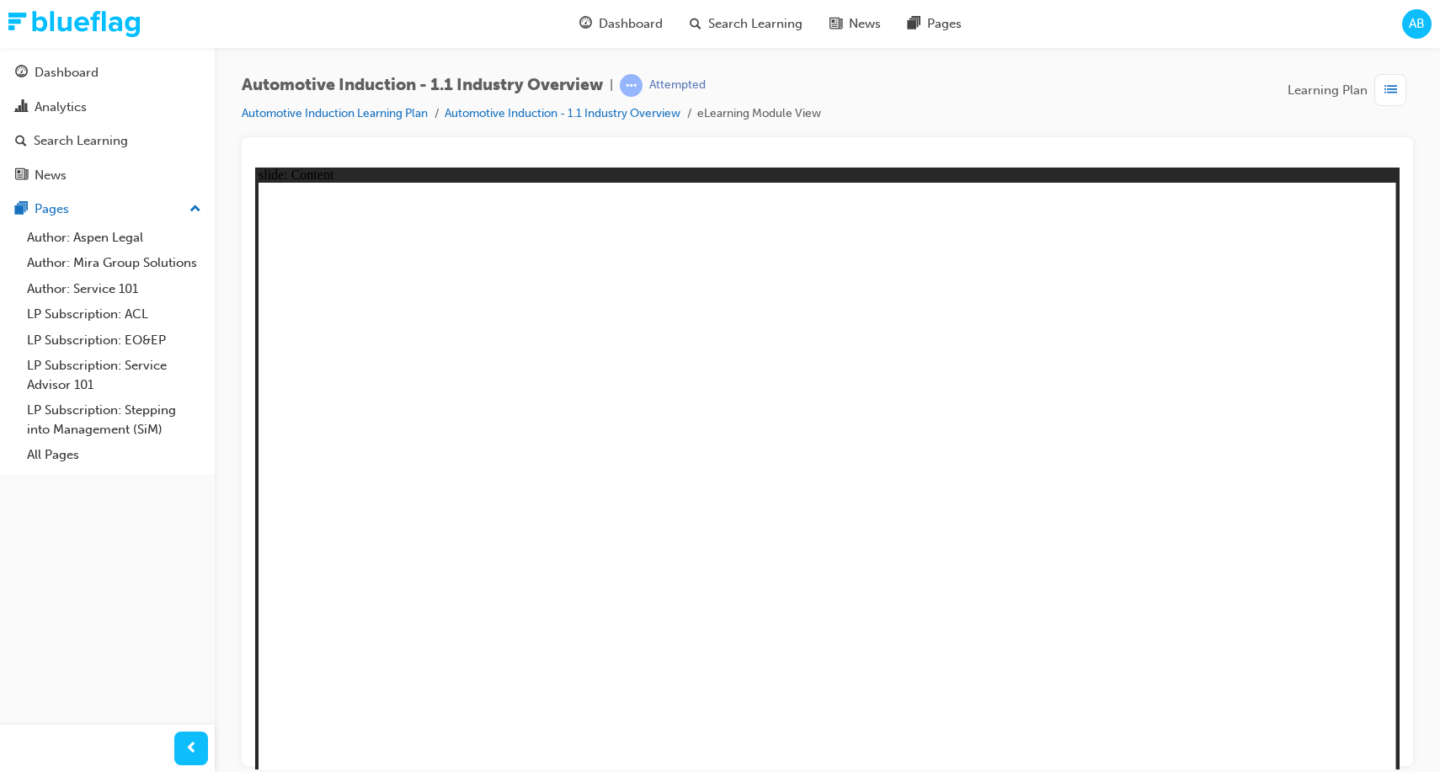
type input "Volkswagen Golf, Passenger"
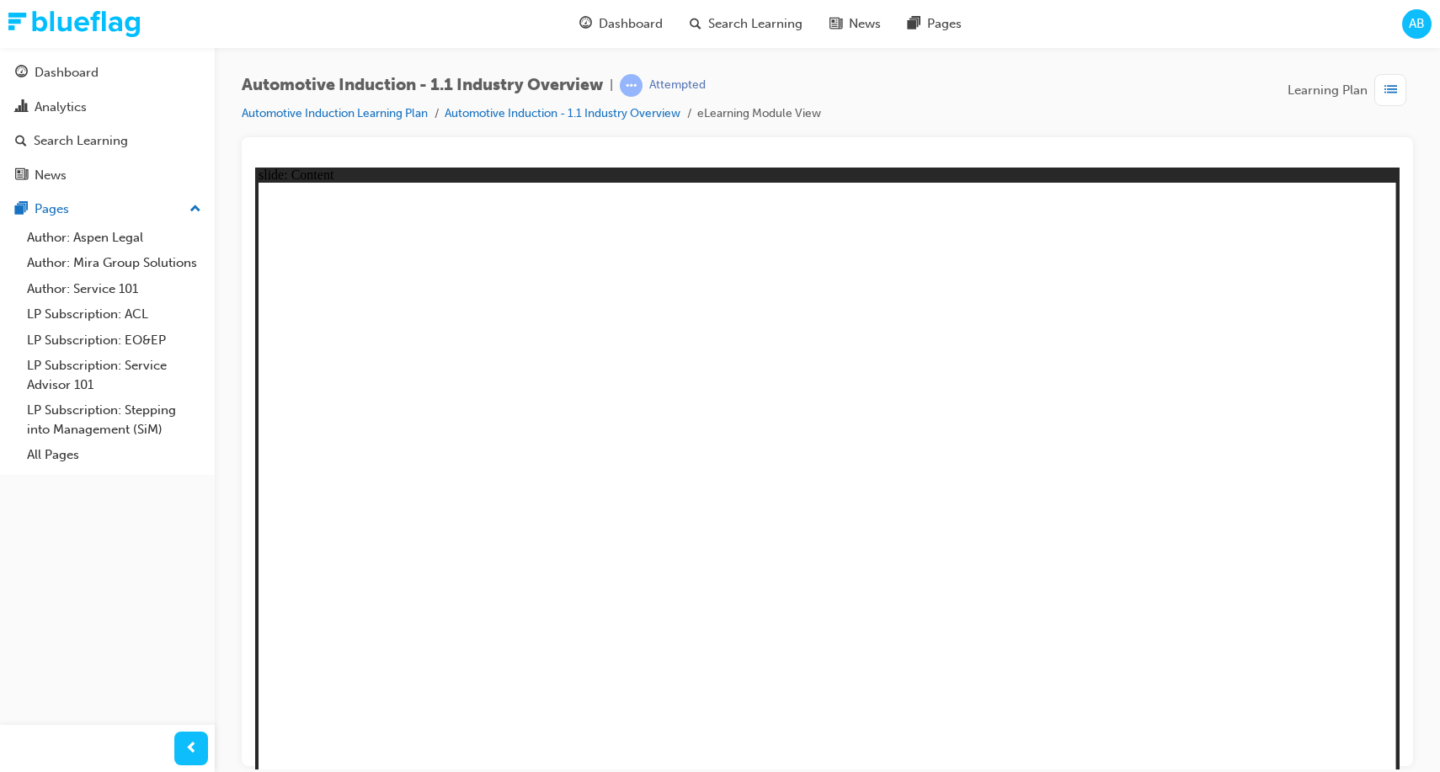
drag, startPoint x: 1171, startPoint y: 514, endPoint x: 730, endPoint y: 472, distance: 443.2
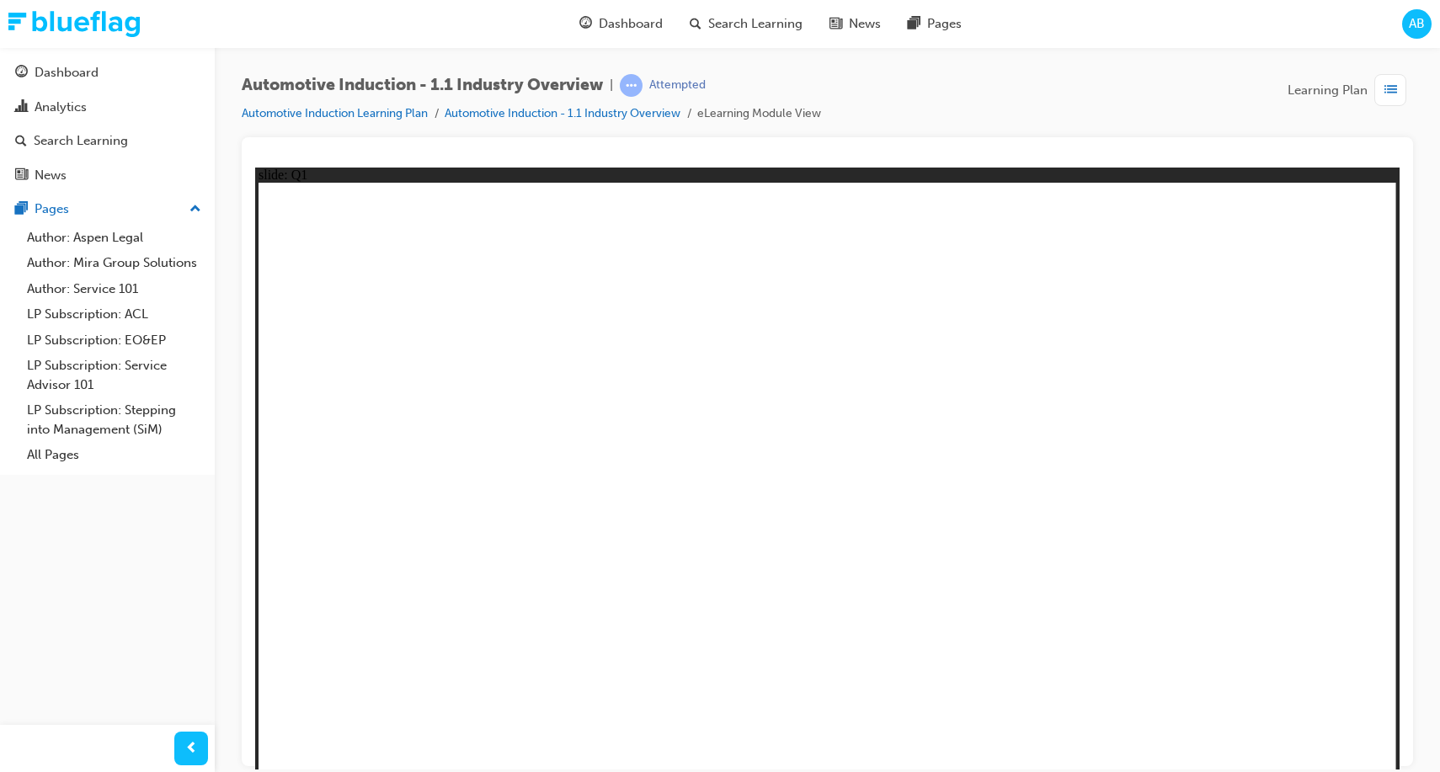
drag, startPoint x: 978, startPoint y: 435, endPoint x: 446, endPoint y: 431, distance: 531.3
checkbox input "true"
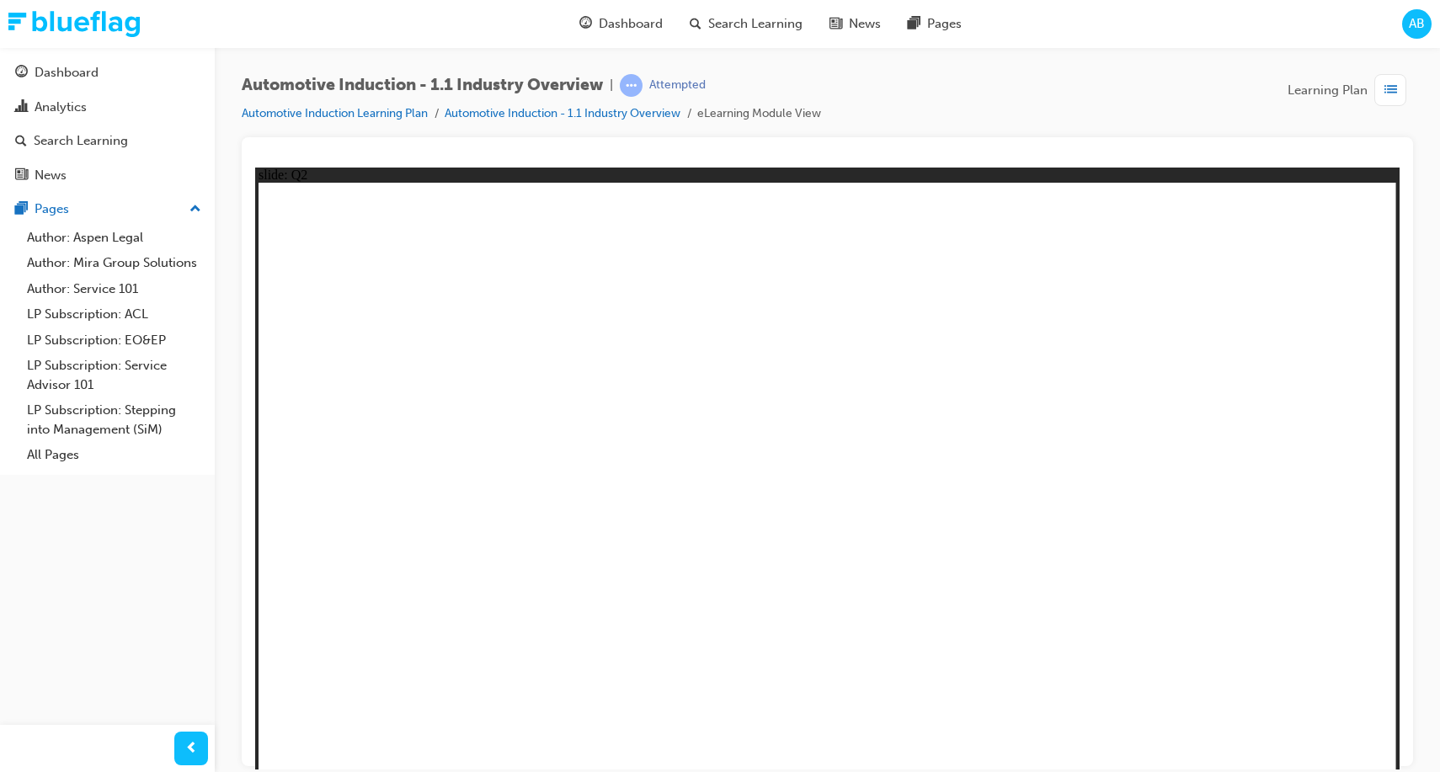
radio input "true"
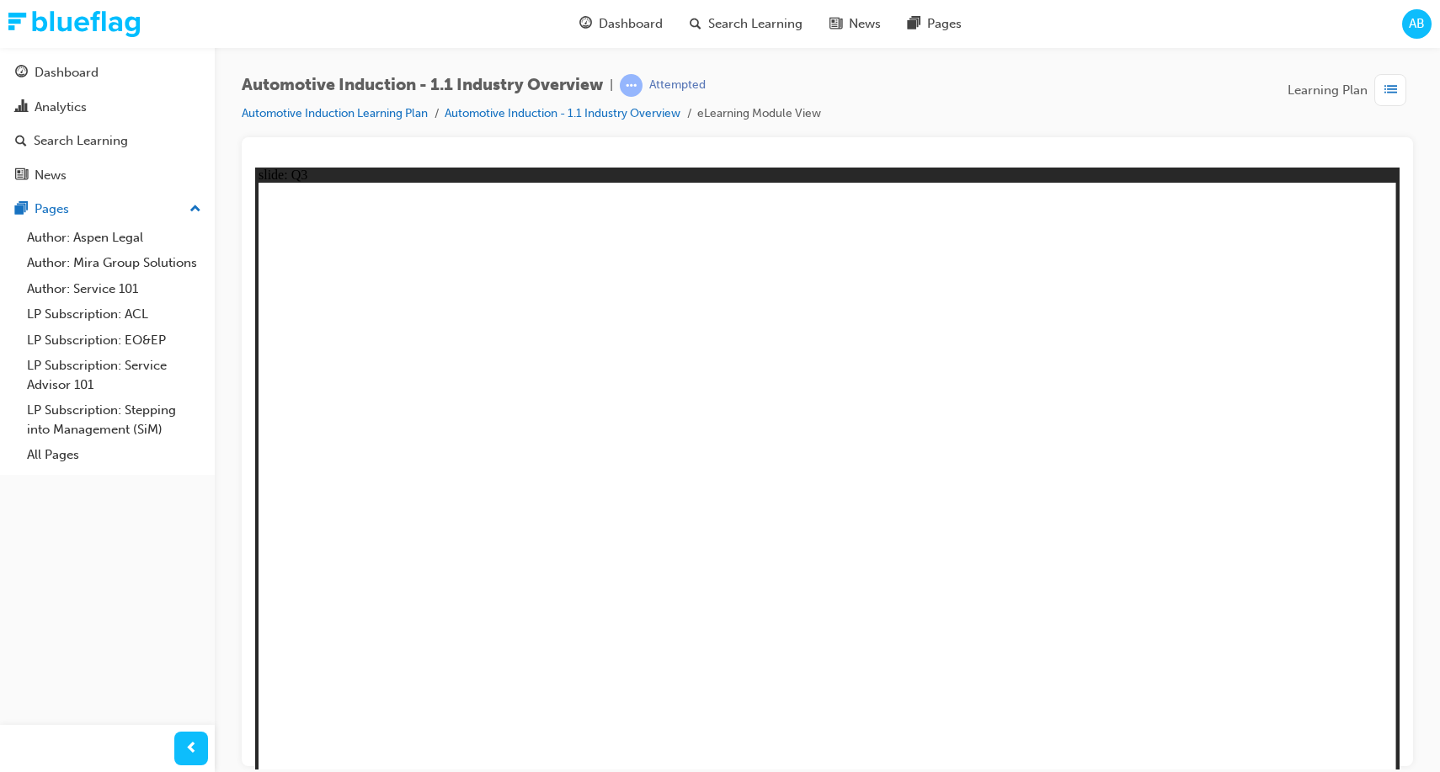
radio input "true"
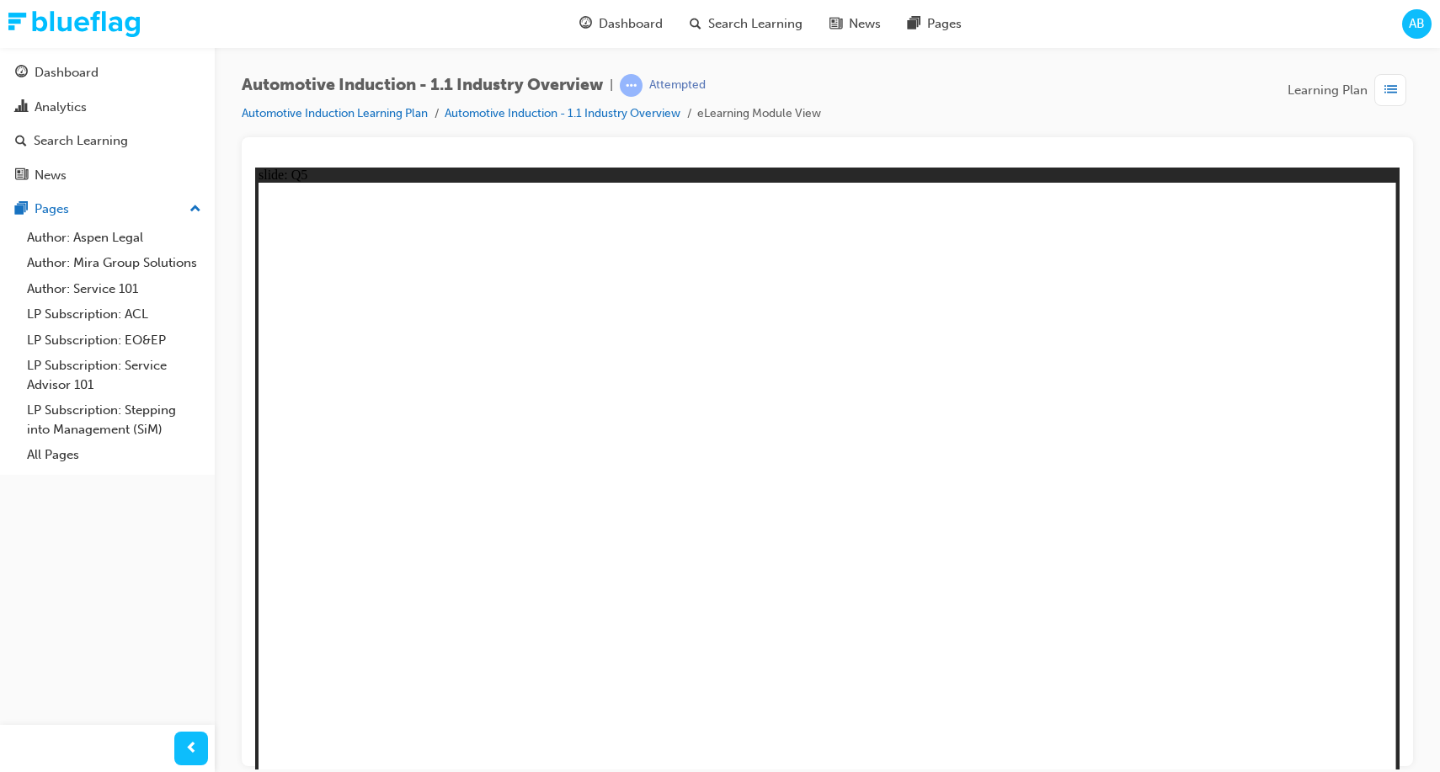
drag, startPoint x: 669, startPoint y: 590, endPoint x: 733, endPoint y: 397, distance: 204.0
drag, startPoint x: 501, startPoint y: 599, endPoint x: 1067, endPoint y: 358, distance: 615.0
drag, startPoint x: 391, startPoint y: 615, endPoint x: 1212, endPoint y: 446, distance: 838.1
drag, startPoint x: 605, startPoint y: 616, endPoint x: 1304, endPoint y: 470, distance: 714.1
drag, startPoint x: 1357, startPoint y: 720, endPoint x: 1353, endPoint y: 735, distance: 15.7
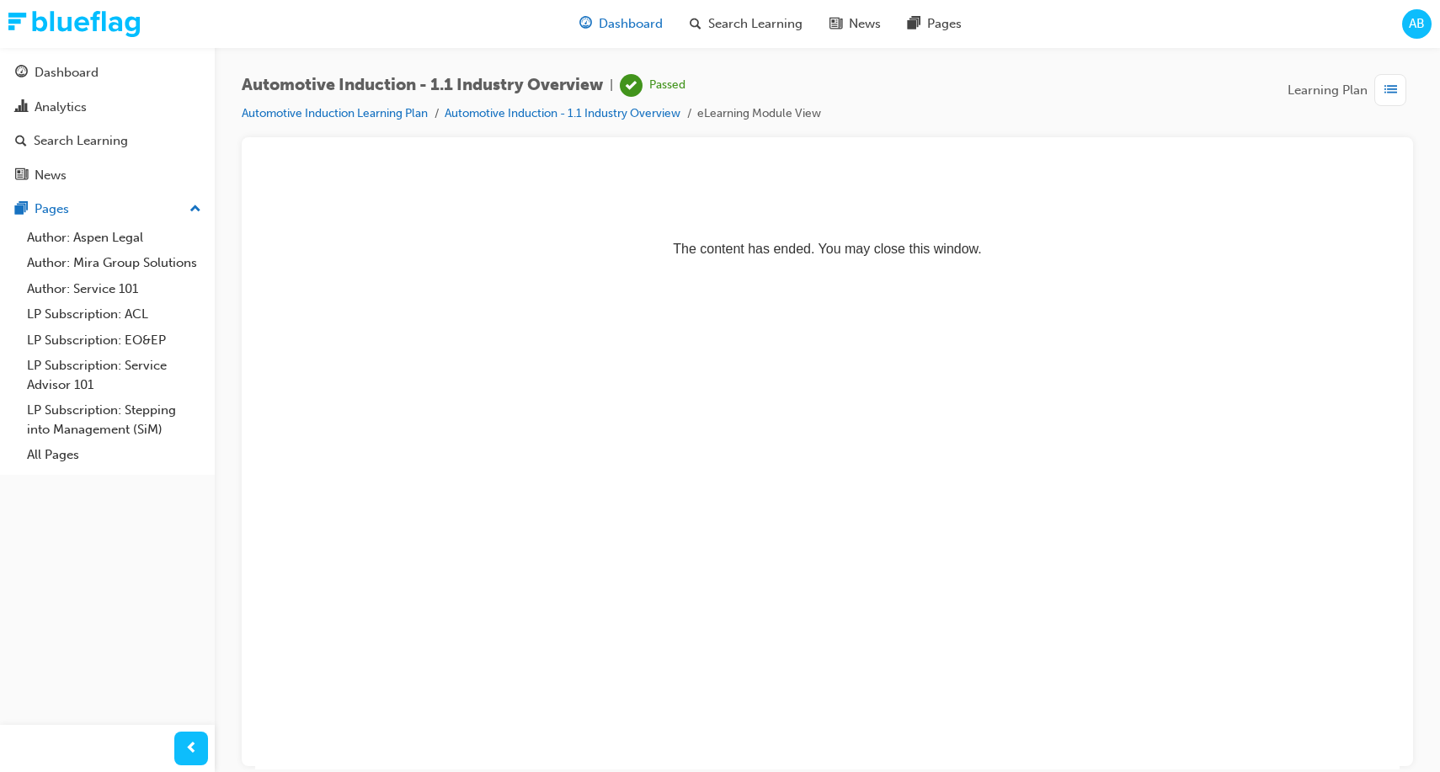
click at [600, 35] on div "Dashboard" at bounding box center [621, 24] width 110 height 35
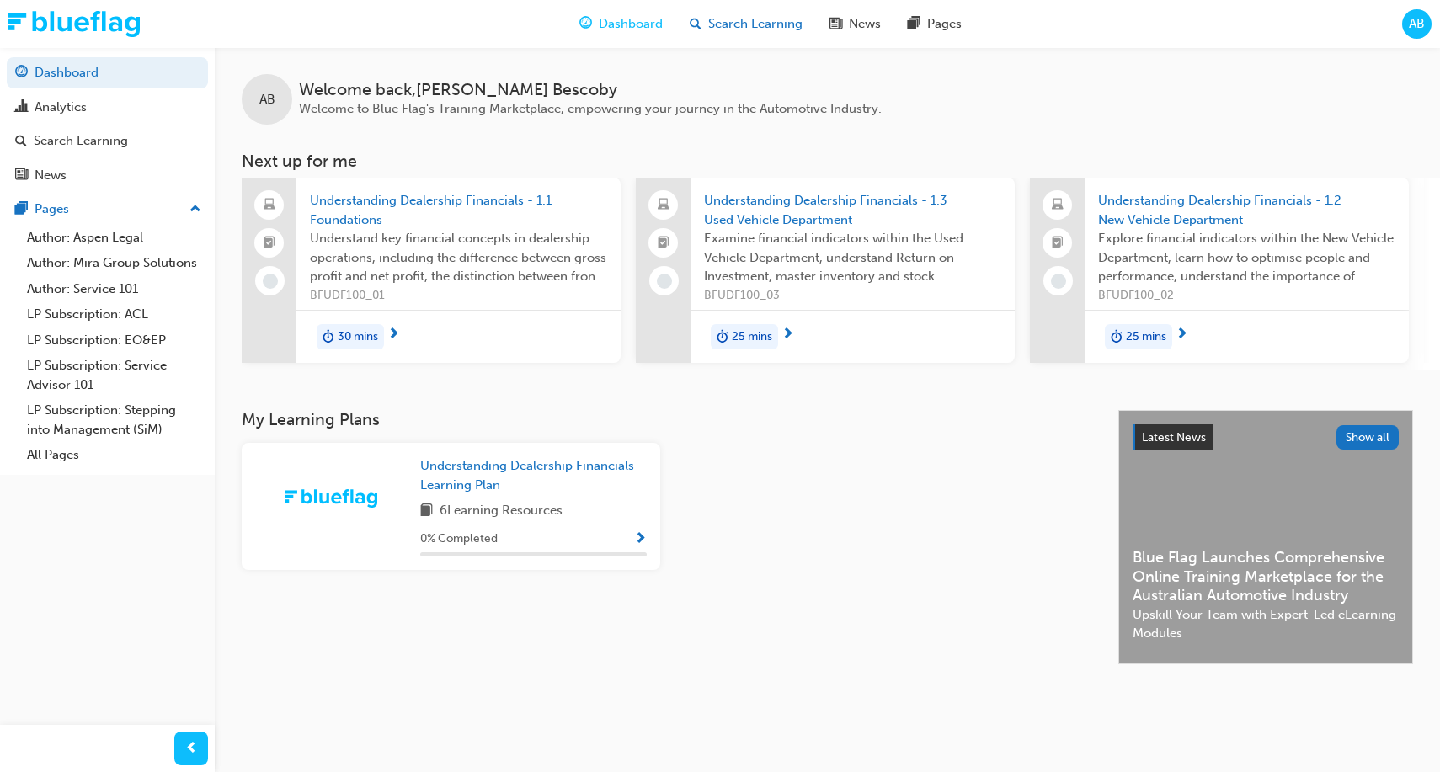
click at [732, 36] on div "Search Learning" at bounding box center [746, 24] width 140 height 35
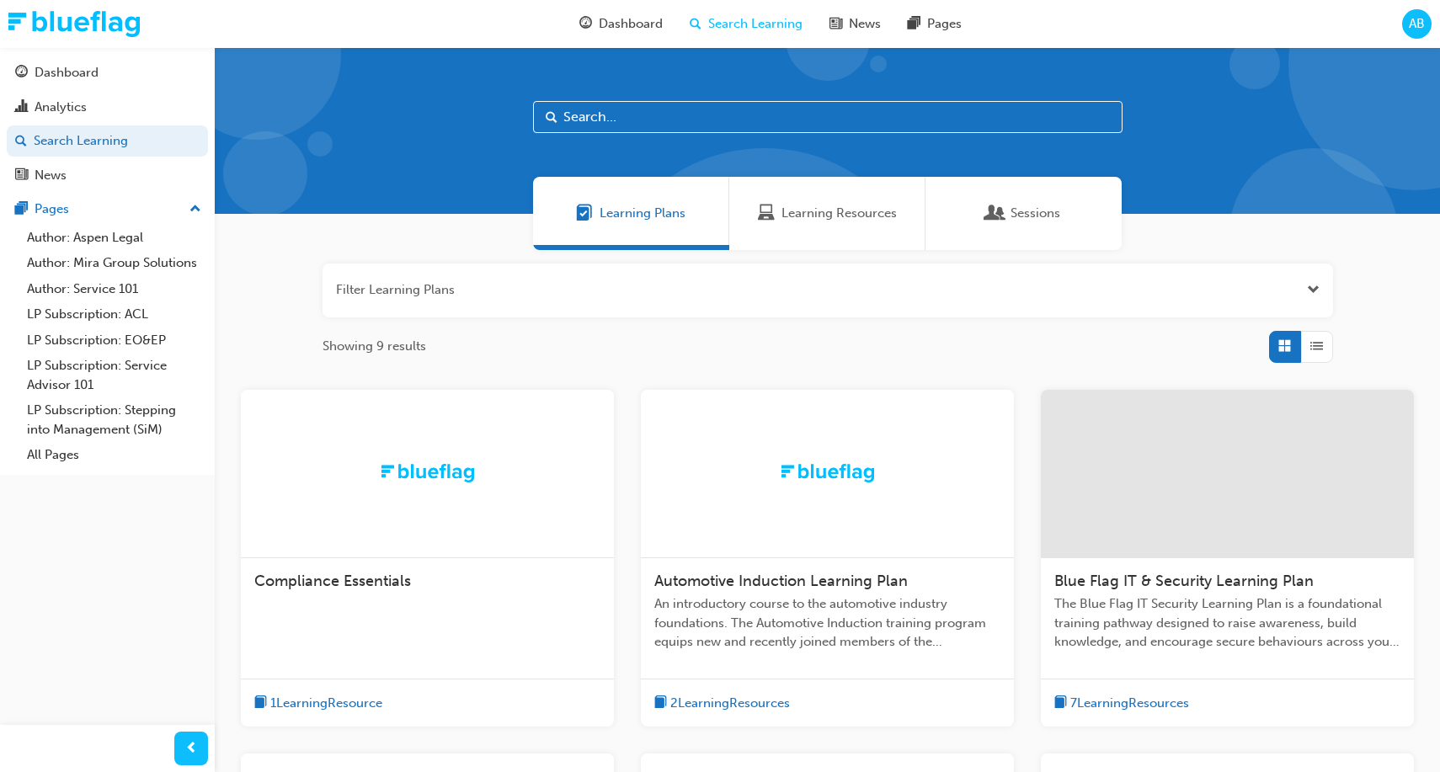
click at [808, 484] on div at bounding box center [827, 474] width 373 height 168
